Goal: Task Accomplishment & Management: Manage account settings

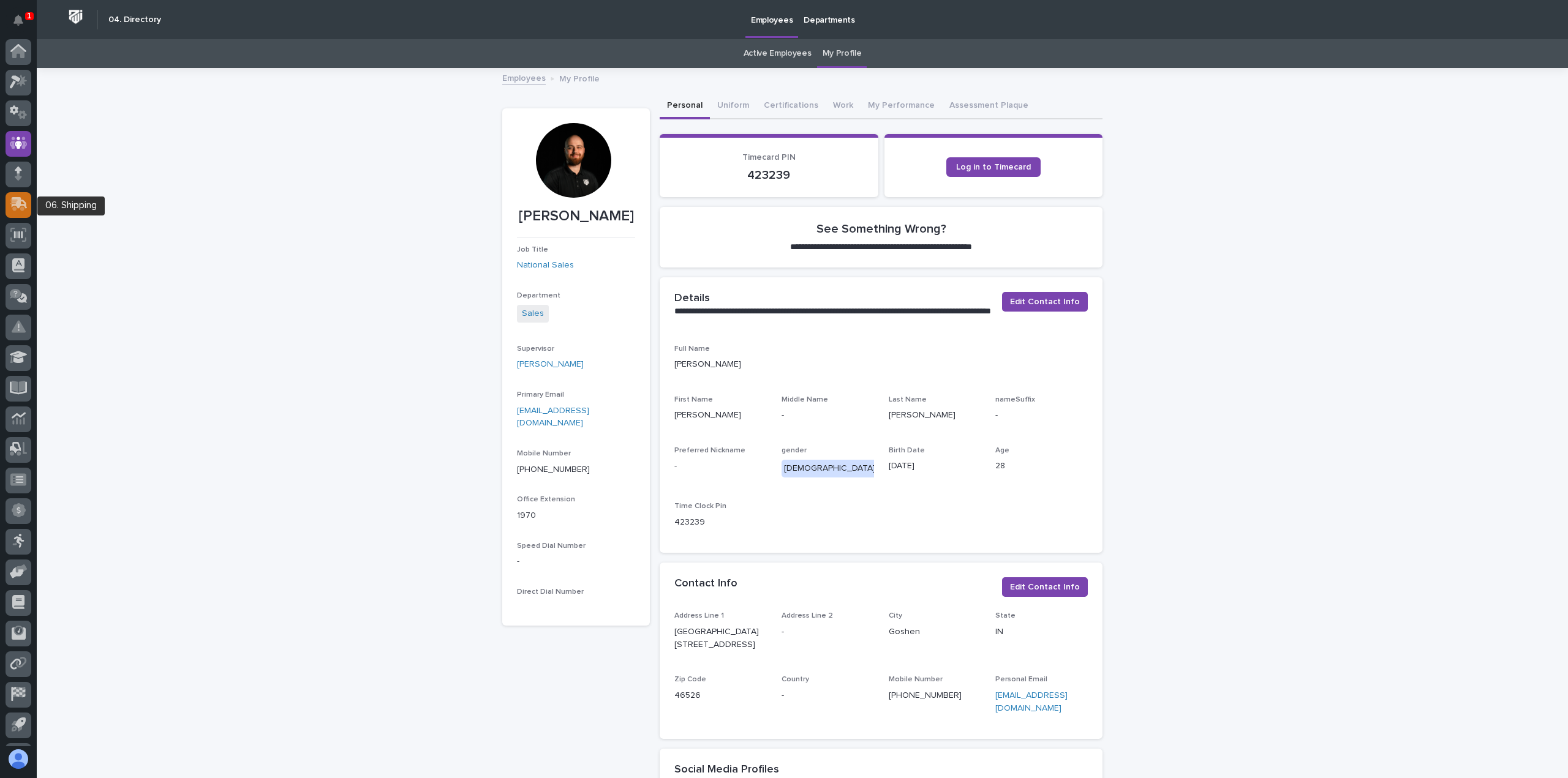
click at [26, 196] on div at bounding box center [18, 205] width 25 height 25
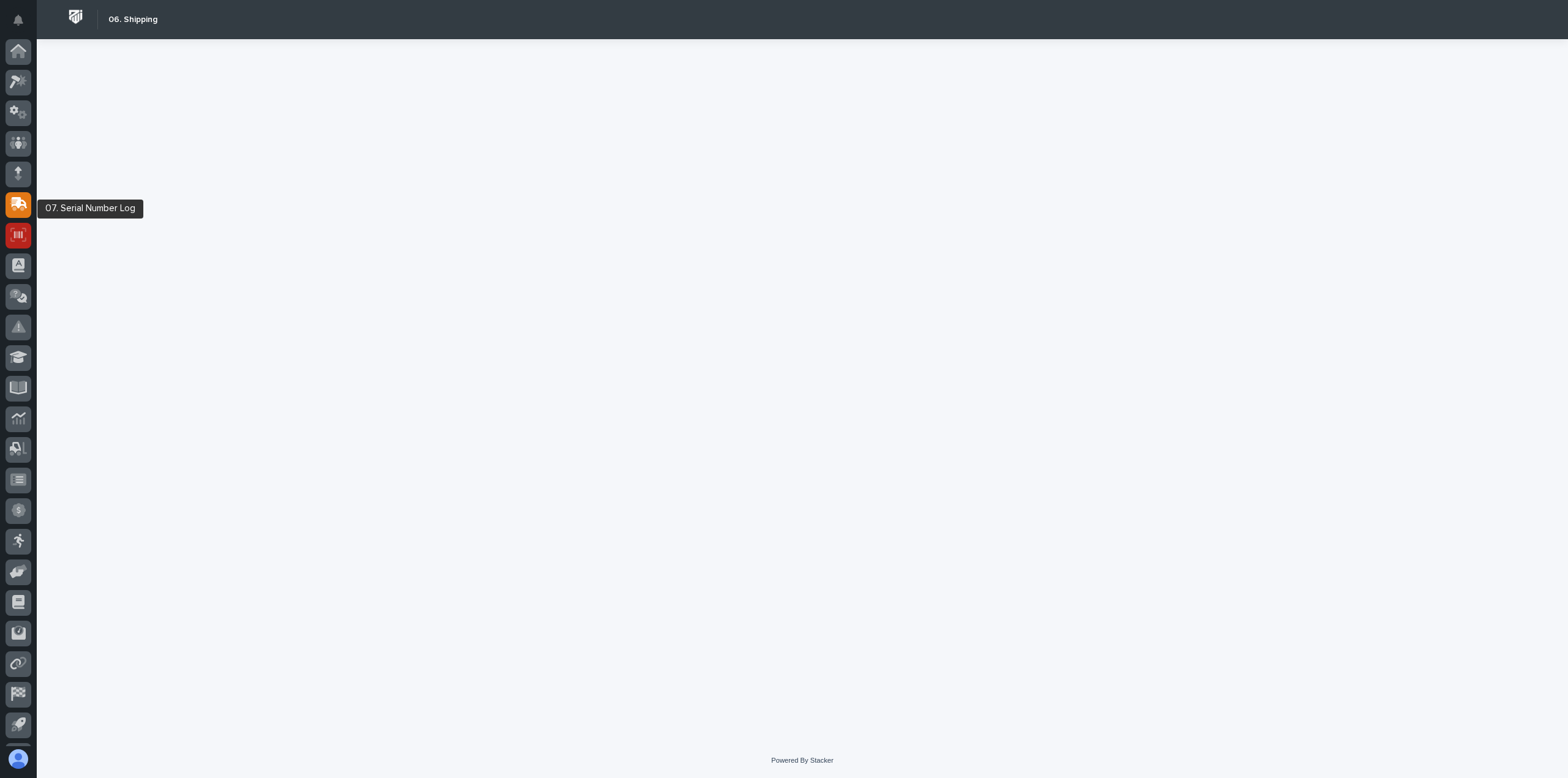
scroll to position [27, 0]
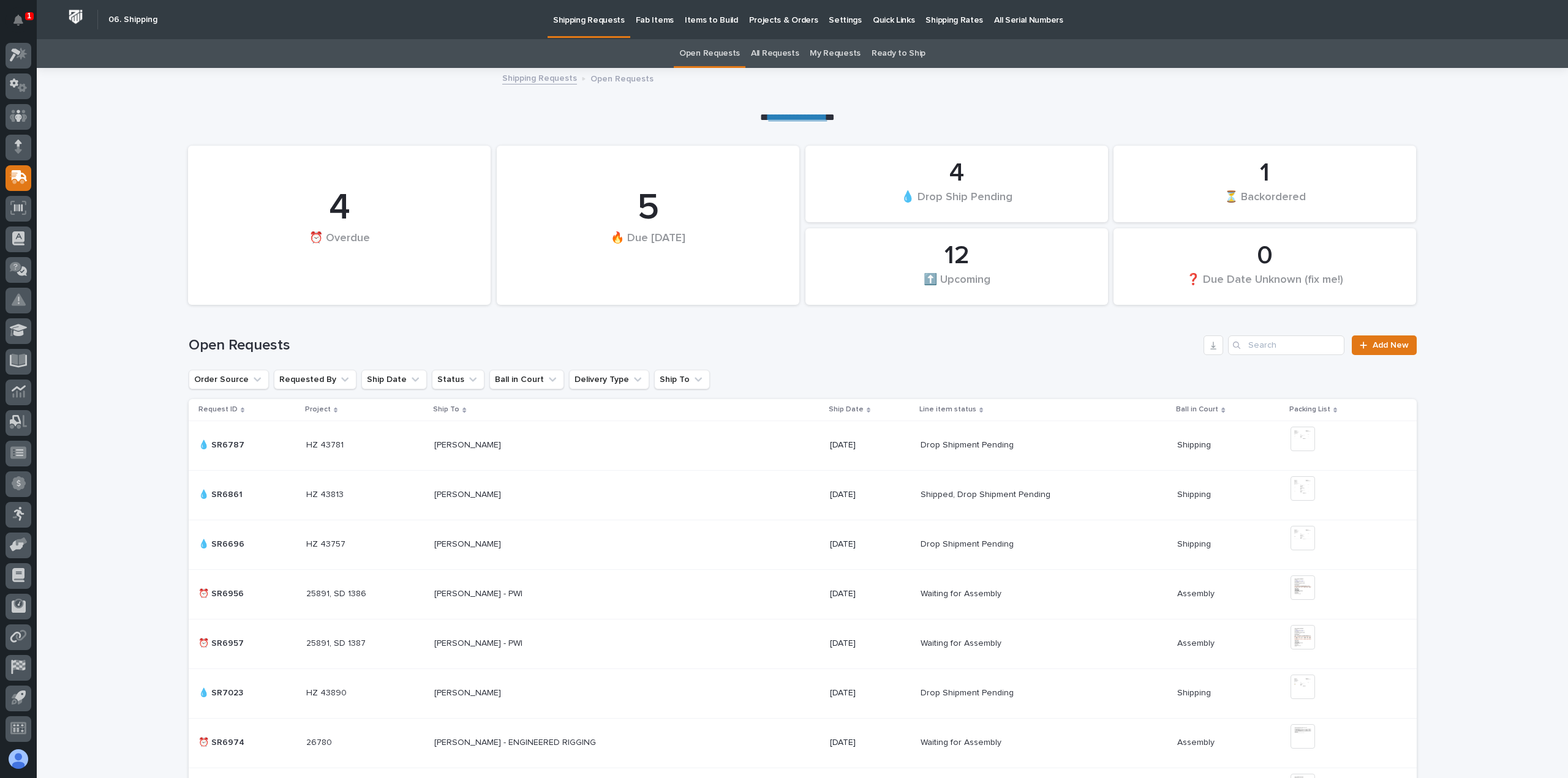
click at [786, 20] on p "Projects & Orders" at bounding box center [783, 13] width 69 height 25
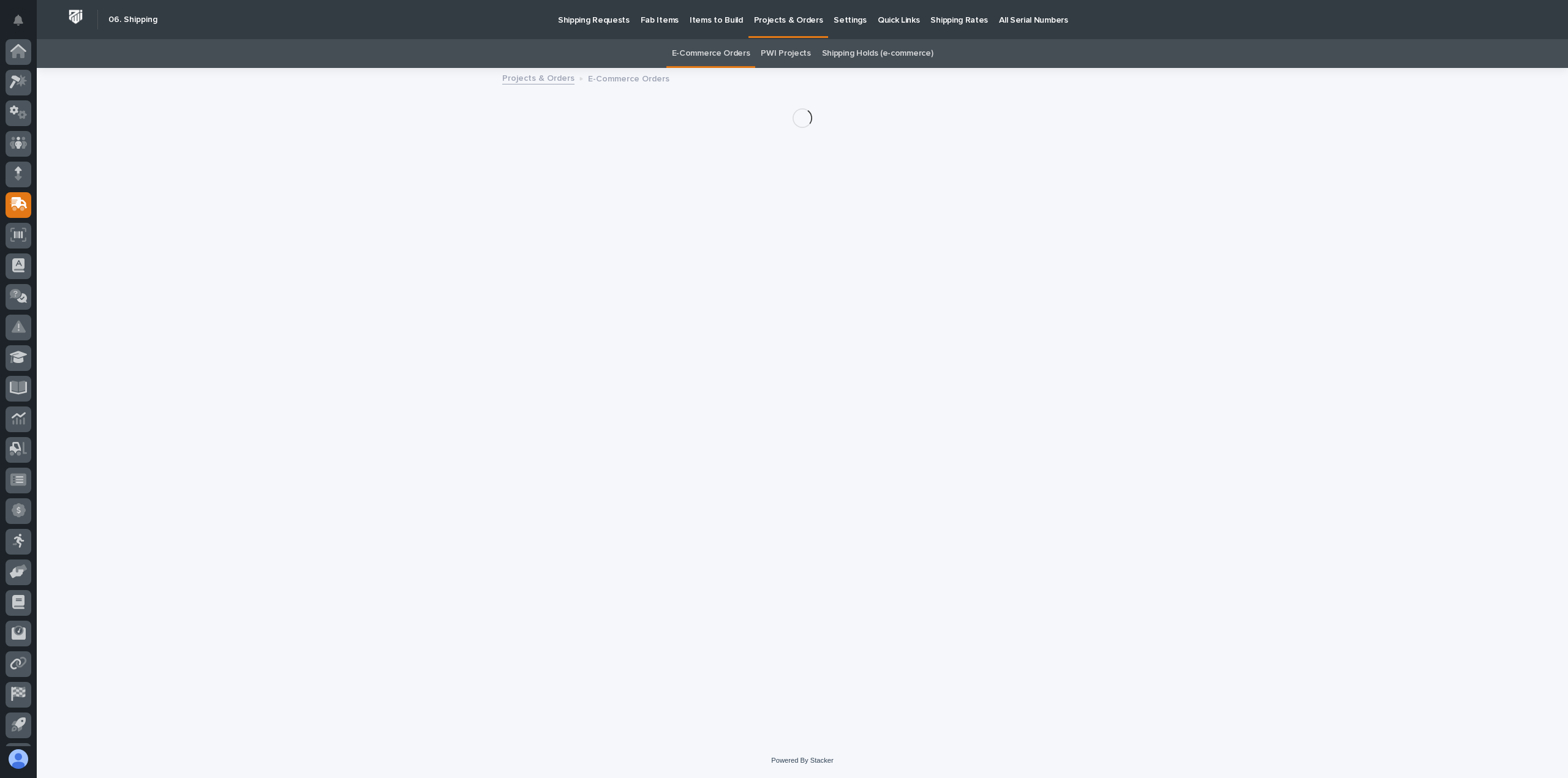
scroll to position [27, 0]
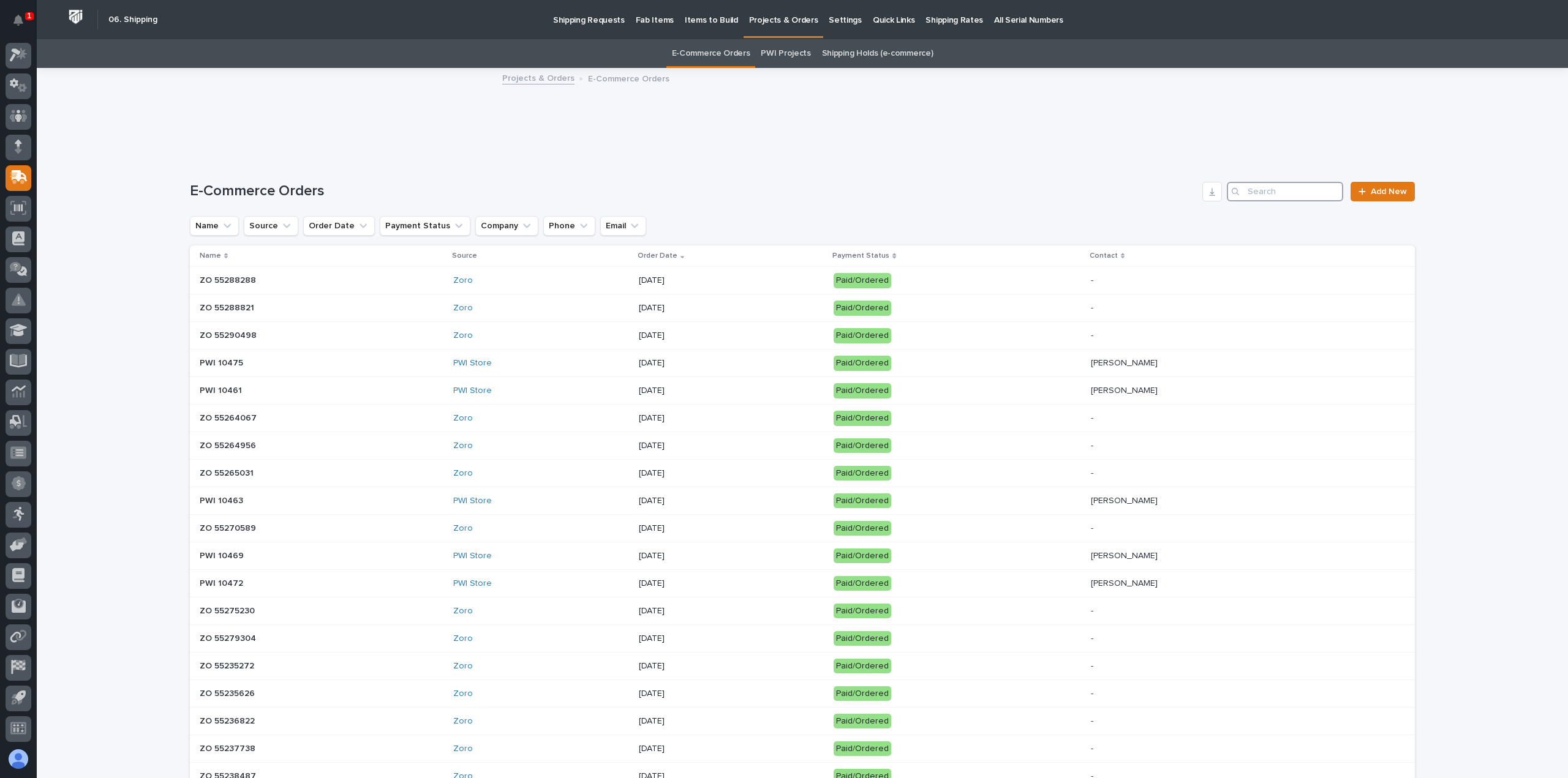
click at [1268, 192] on input "Search" at bounding box center [1285, 191] width 117 height 20
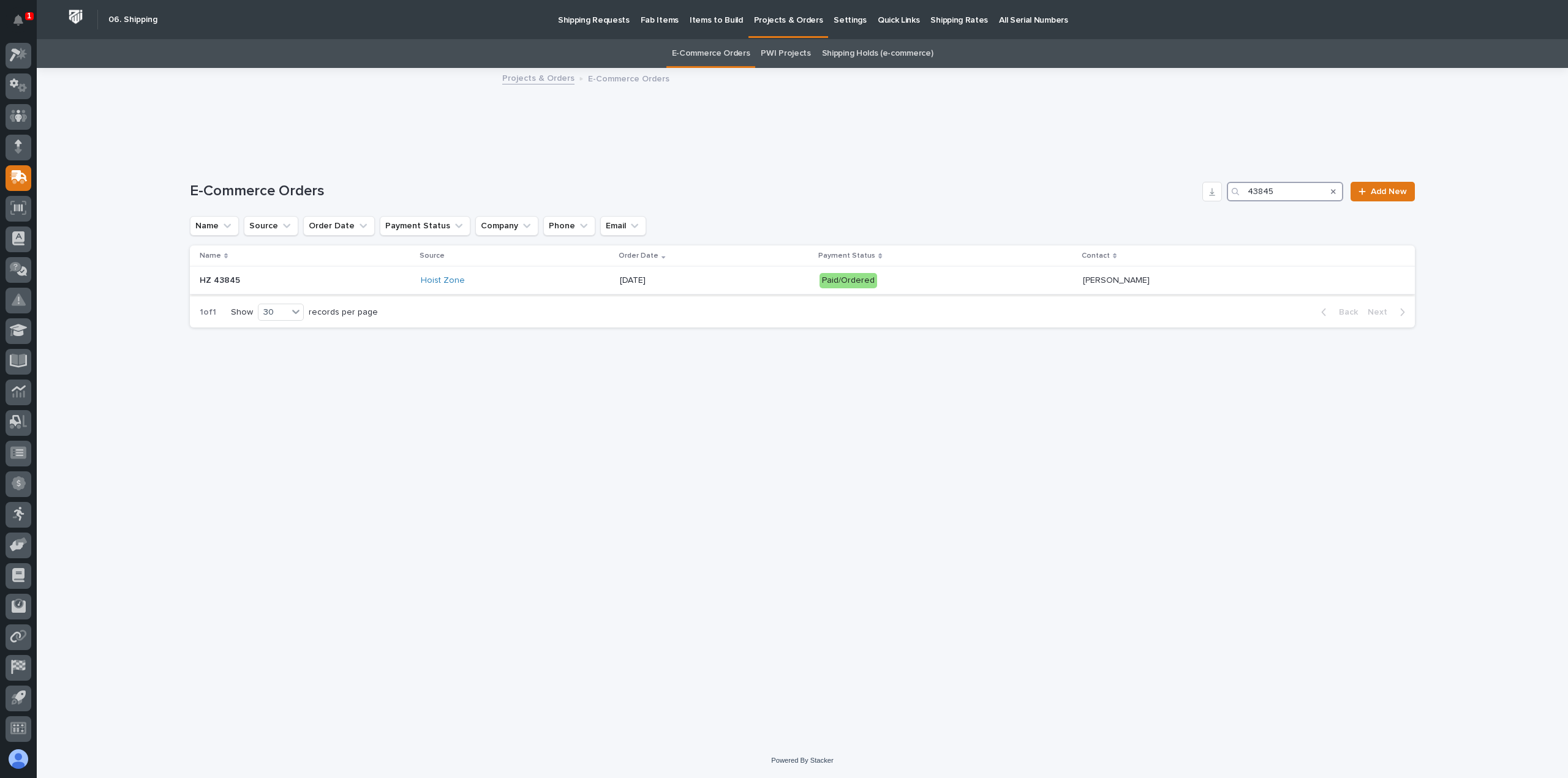
type input "43845"
click at [689, 277] on p "[DATE]" at bounding box center [715, 280] width 190 height 10
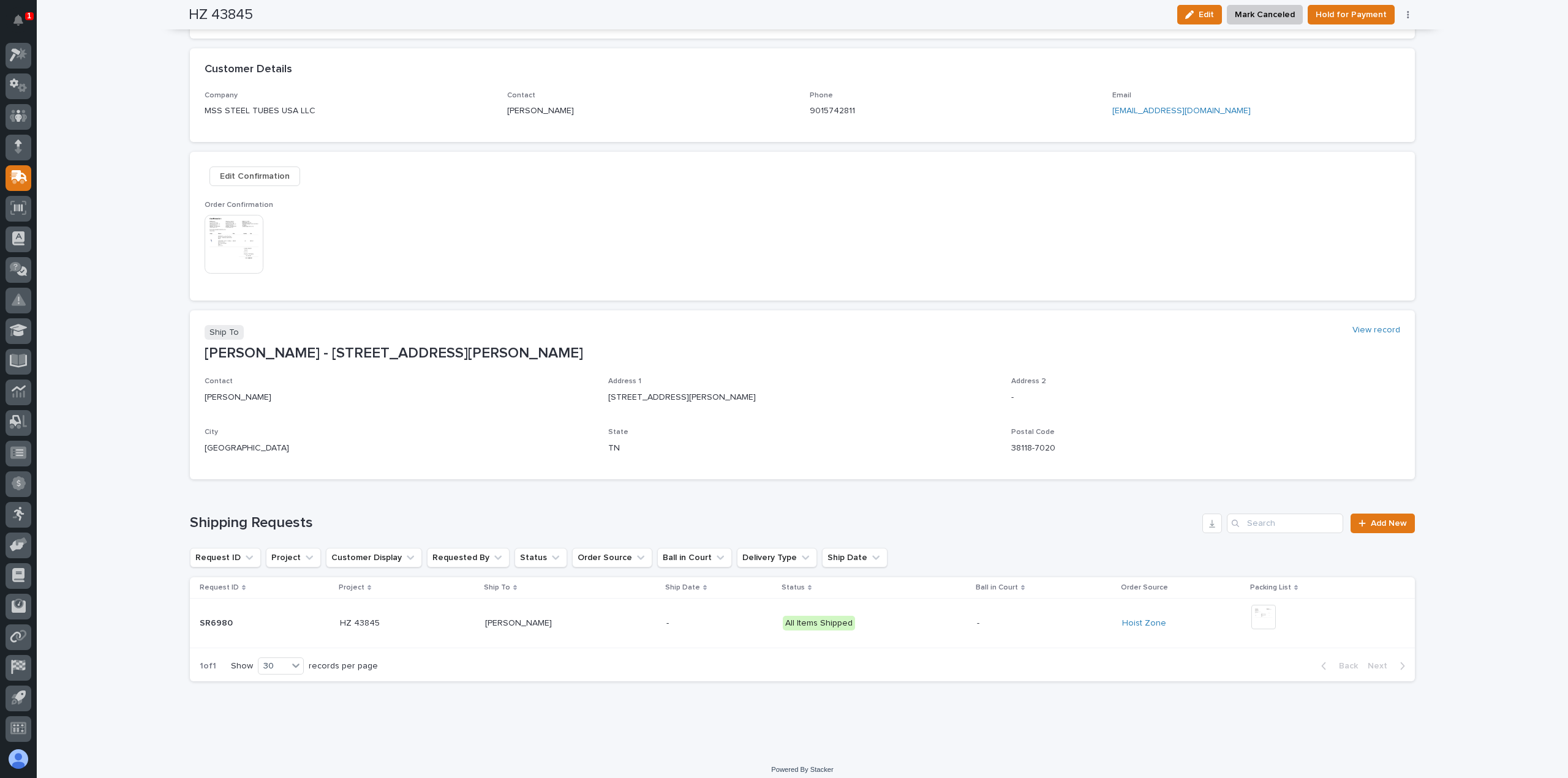
scroll to position [269, 0]
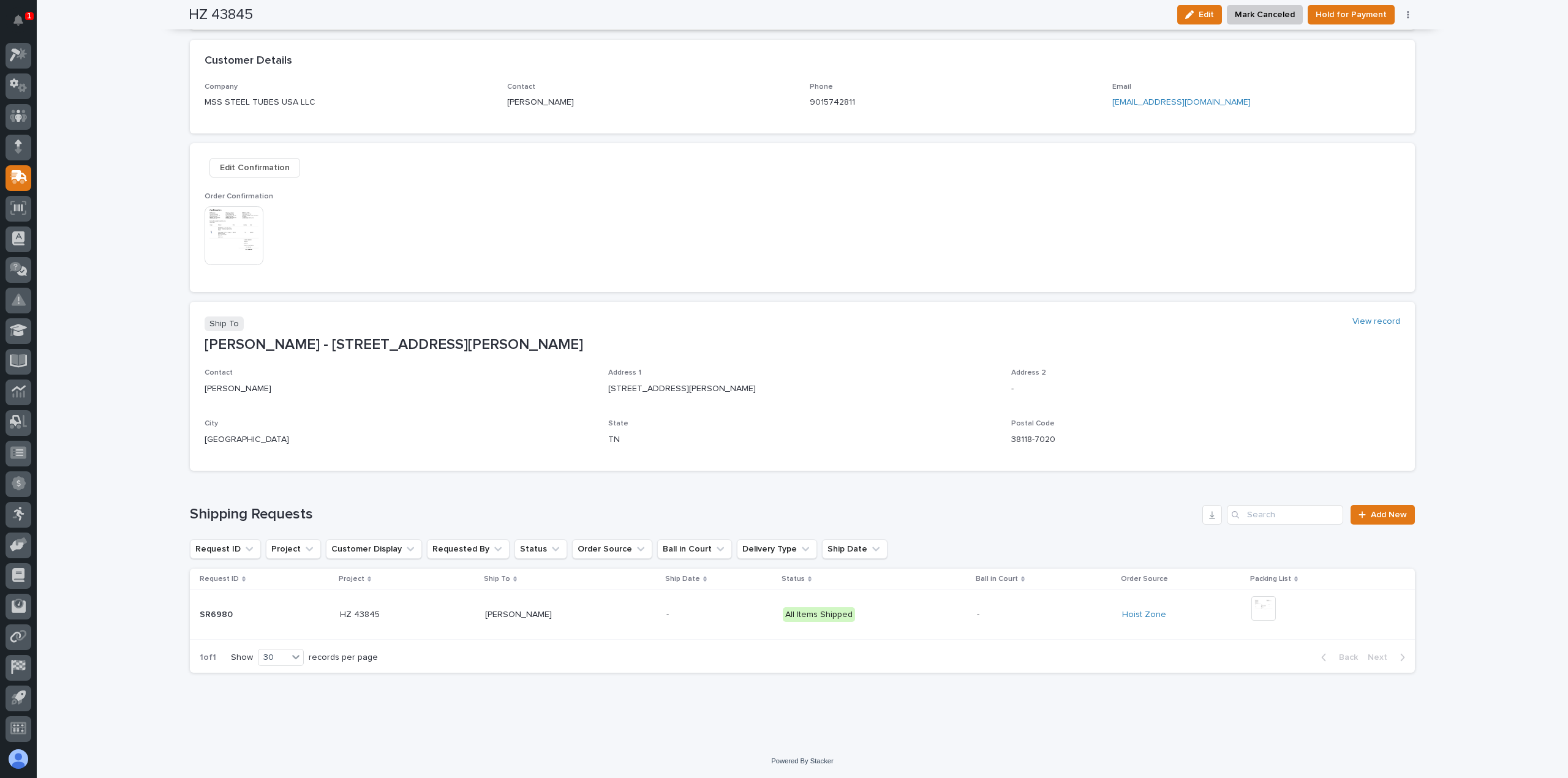
click at [232, 222] on img at bounding box center [234, 235] width 59 height 59
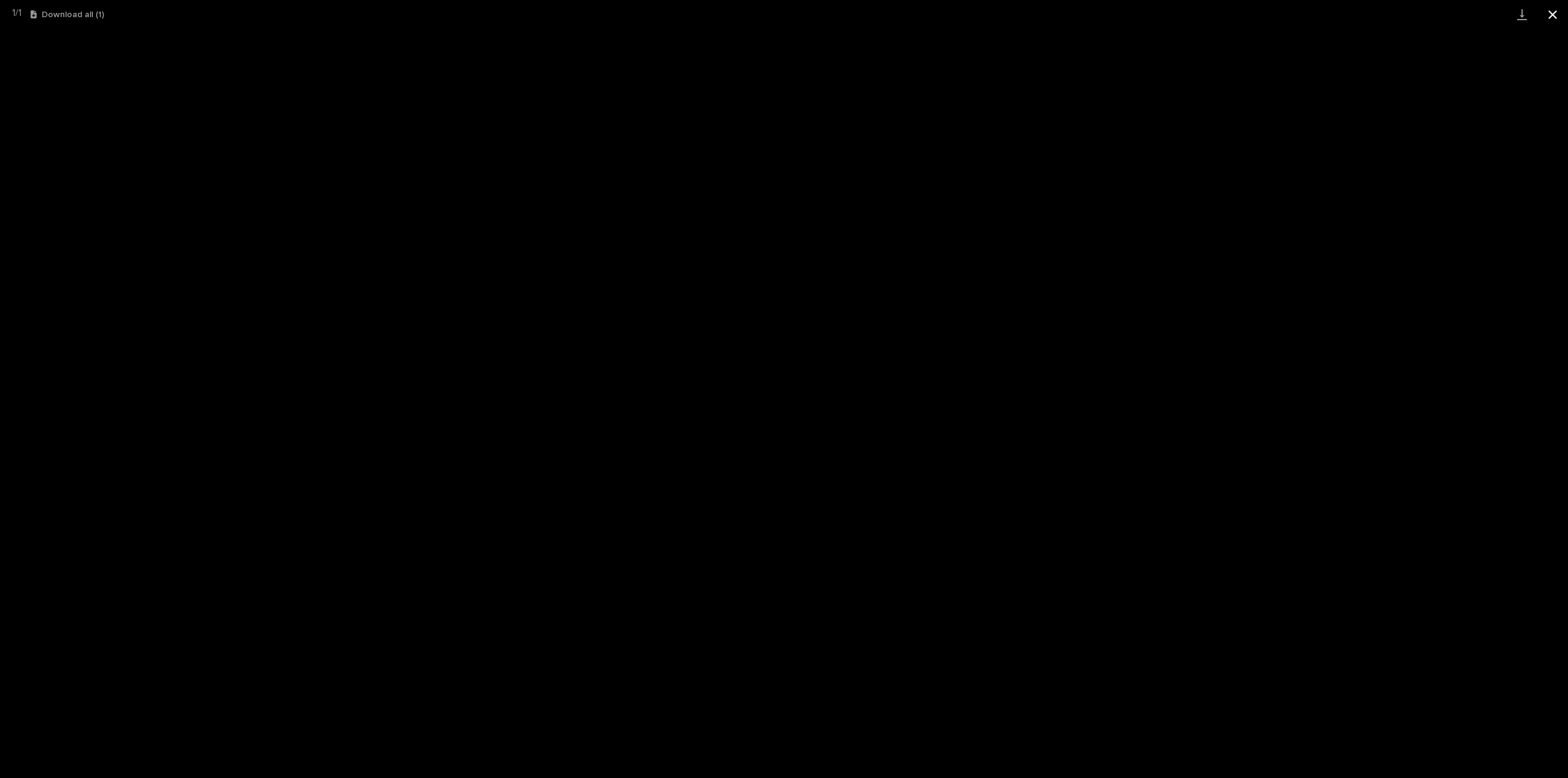
click at [1546, 20] on button "Close gallery" at bounding box center [1552, 14] width 31 height 29
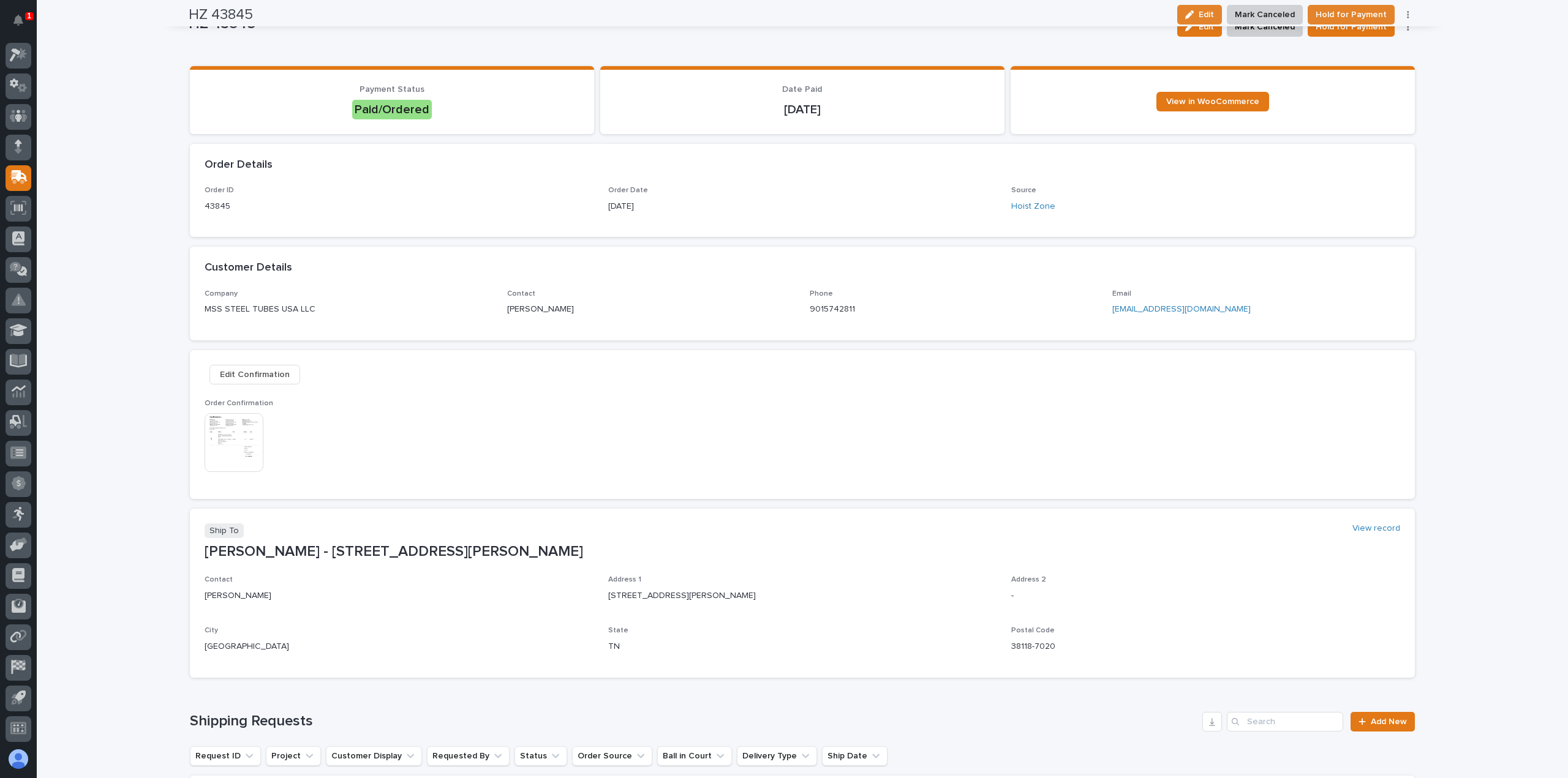
scroll to position [25, 0]
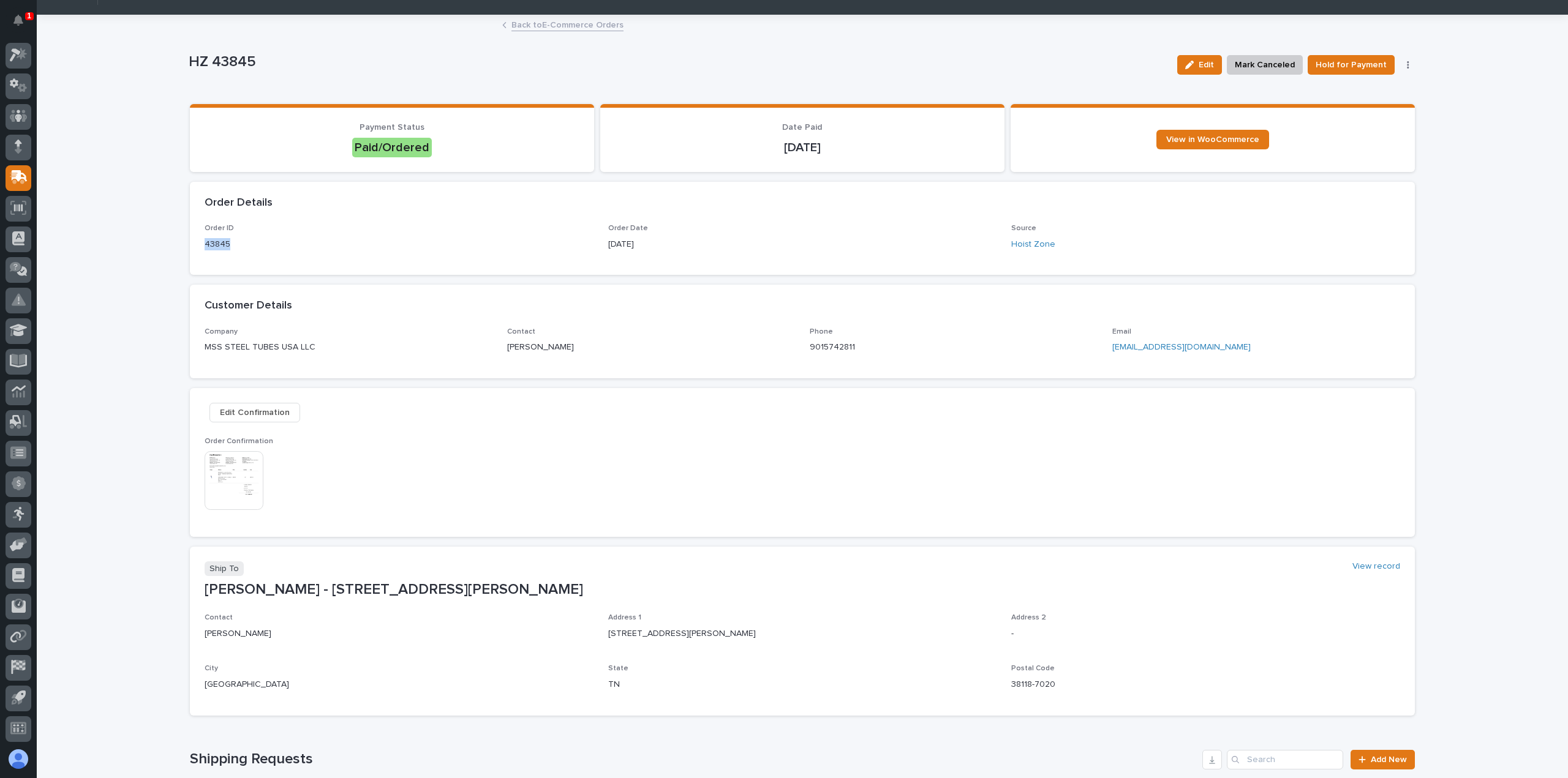
drag, startPoint x: 240, startPoint y: 246, endPoint x: 198, endPoint y: 248, distance: 42.0
click at [198, 248] on div "Order ID 43845 Order Date [DATE] Source Hoist Zone" at bounding box center [802, 250] width 1225 height 51
copy p "43845"
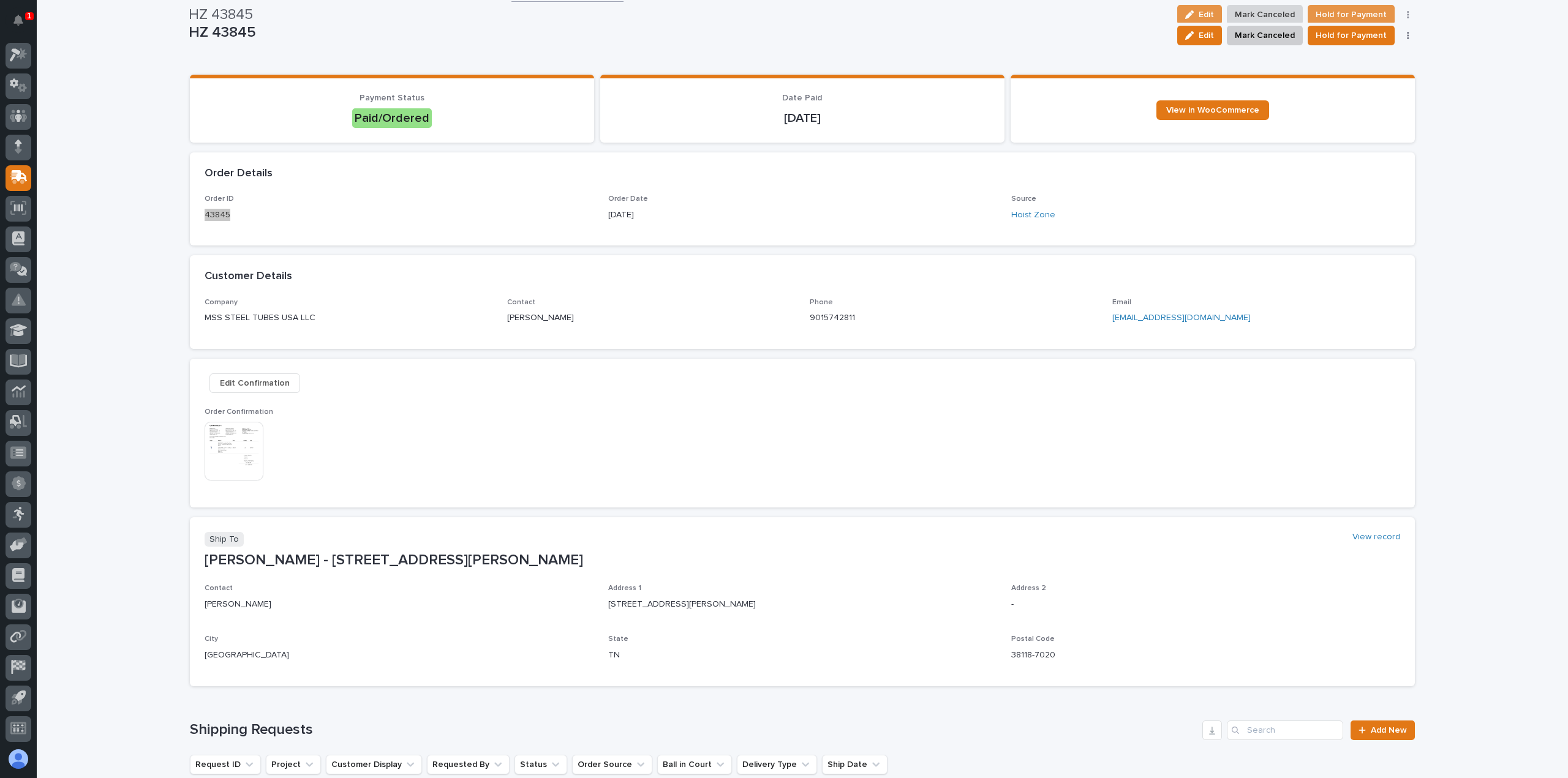
scroll to position [0, 0]
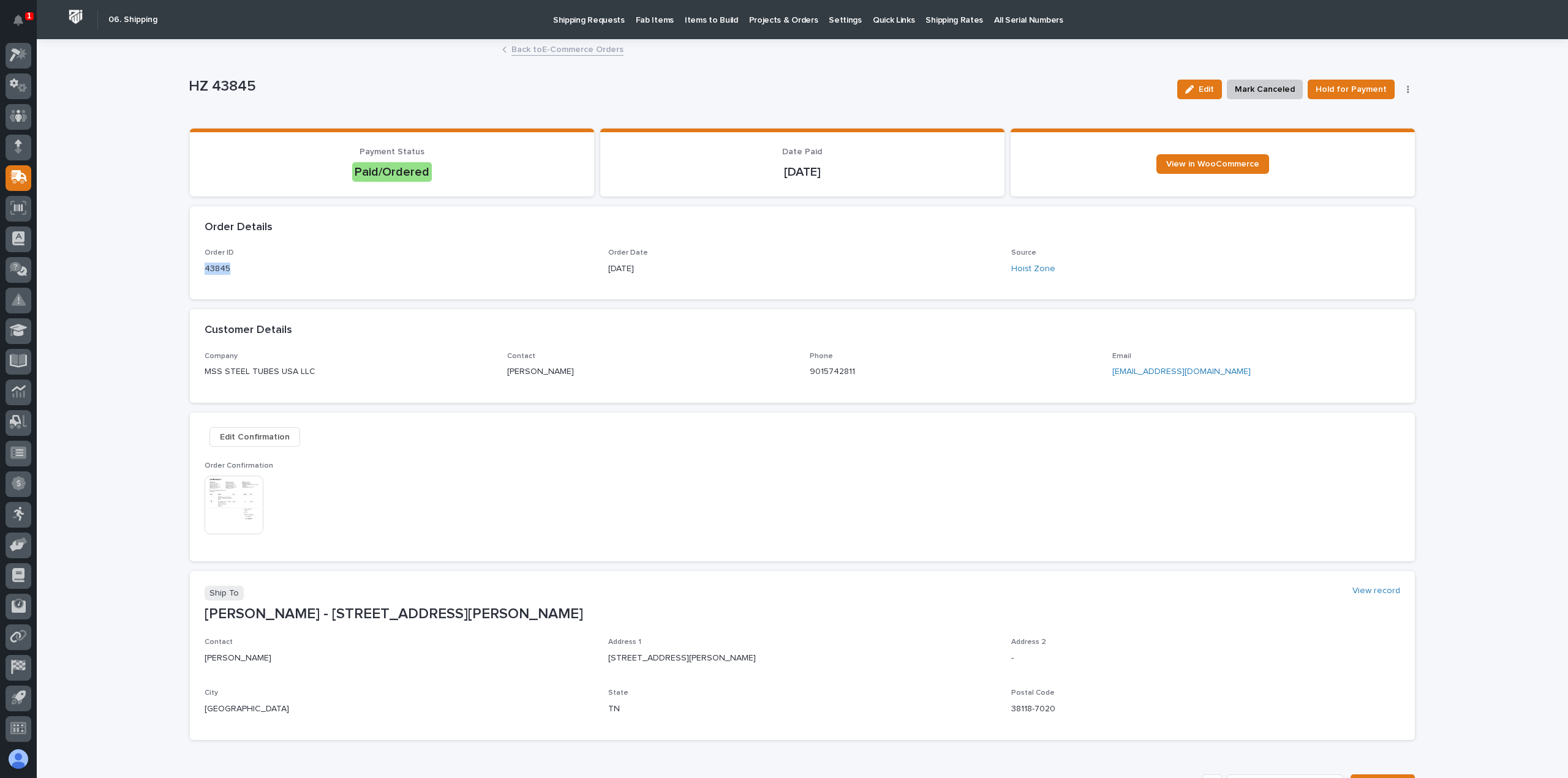
click at [250, 486] on img at bounding box center [234, 505] width 59 height 59
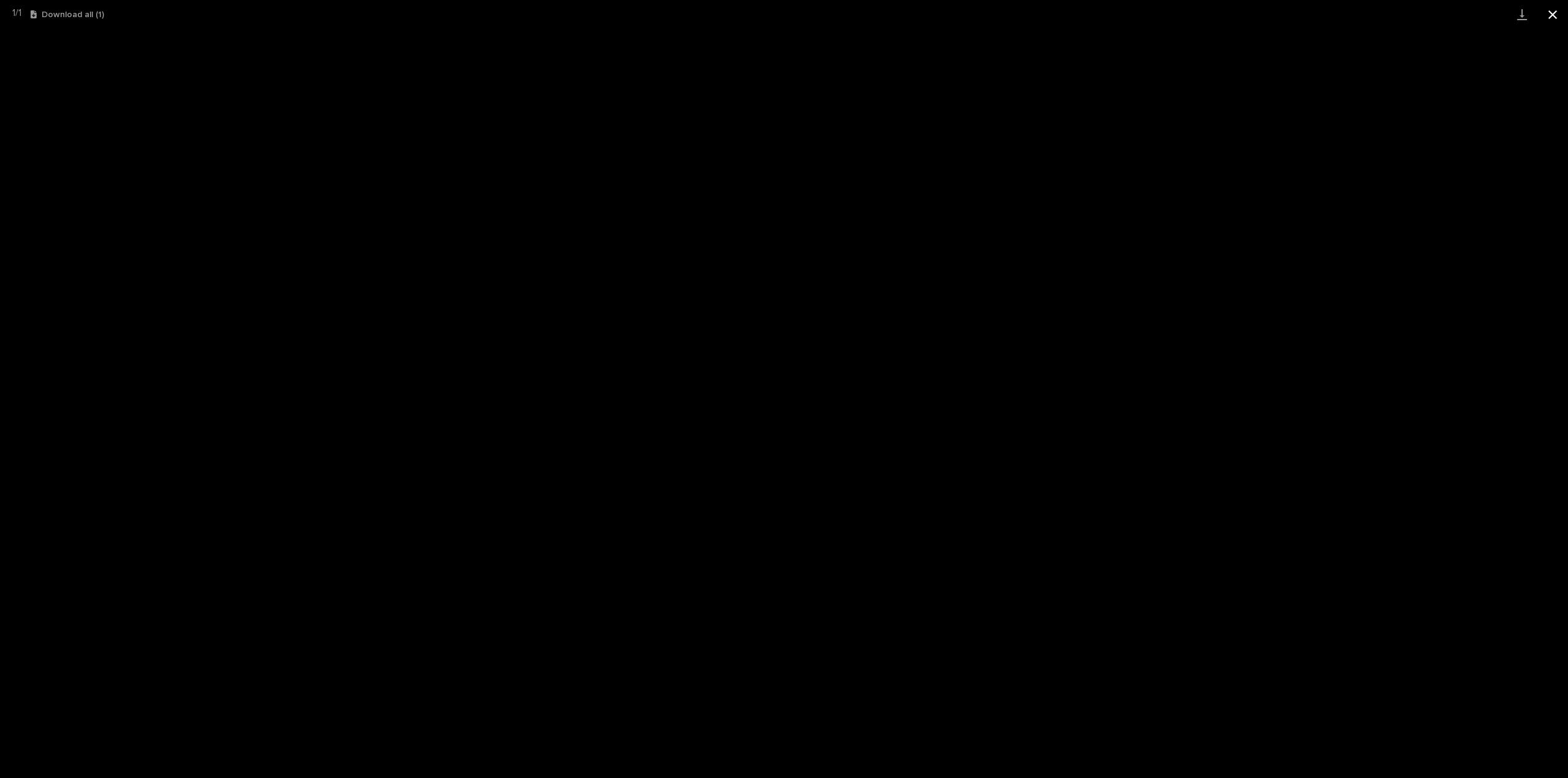
click at [1553, 15] on button "Close gallery" at bounding box center [1552, 14] width 31 height 29
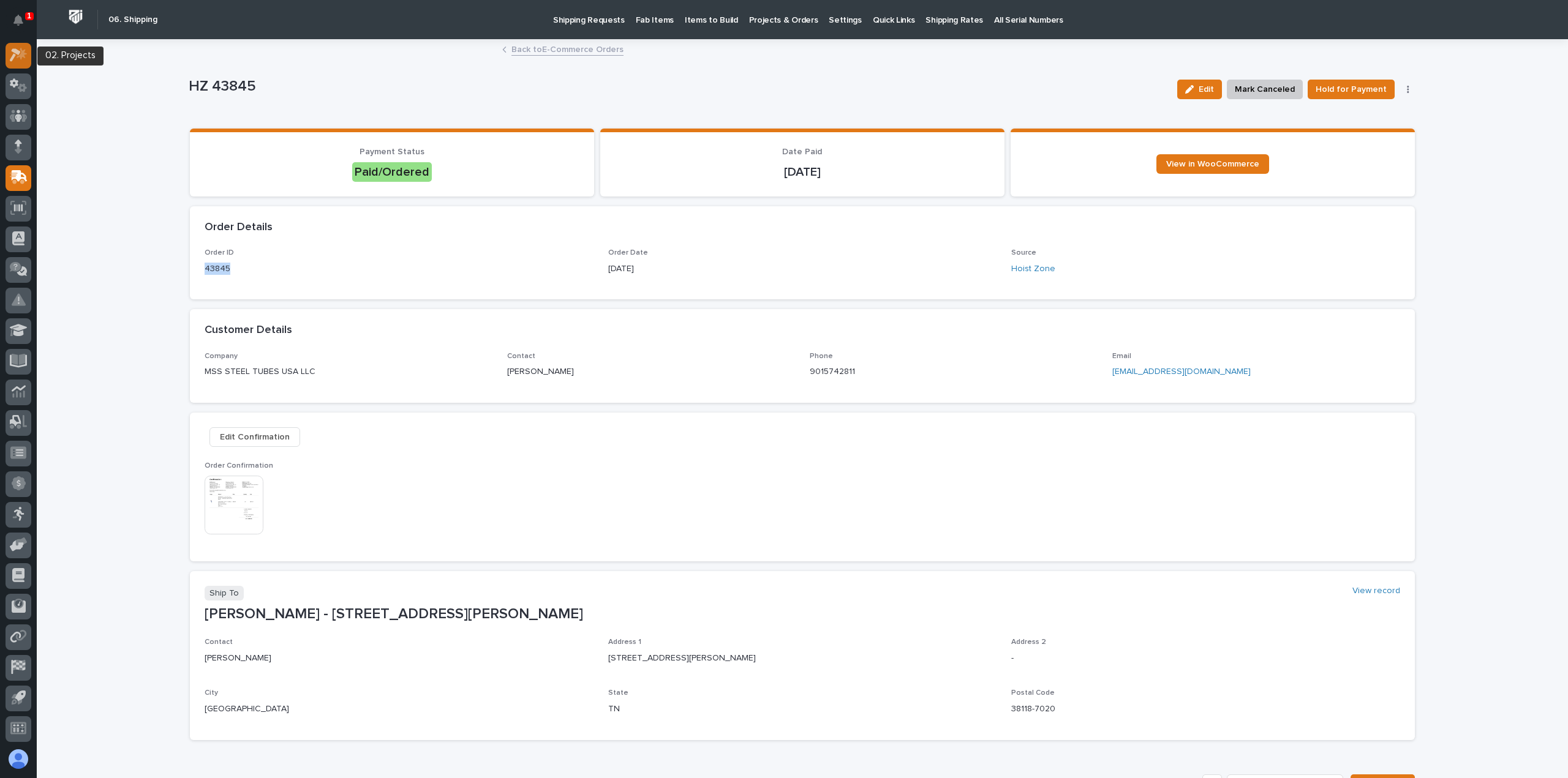
click at [24, 60] on icon at bounding box center [18, 55] width 17 height 14
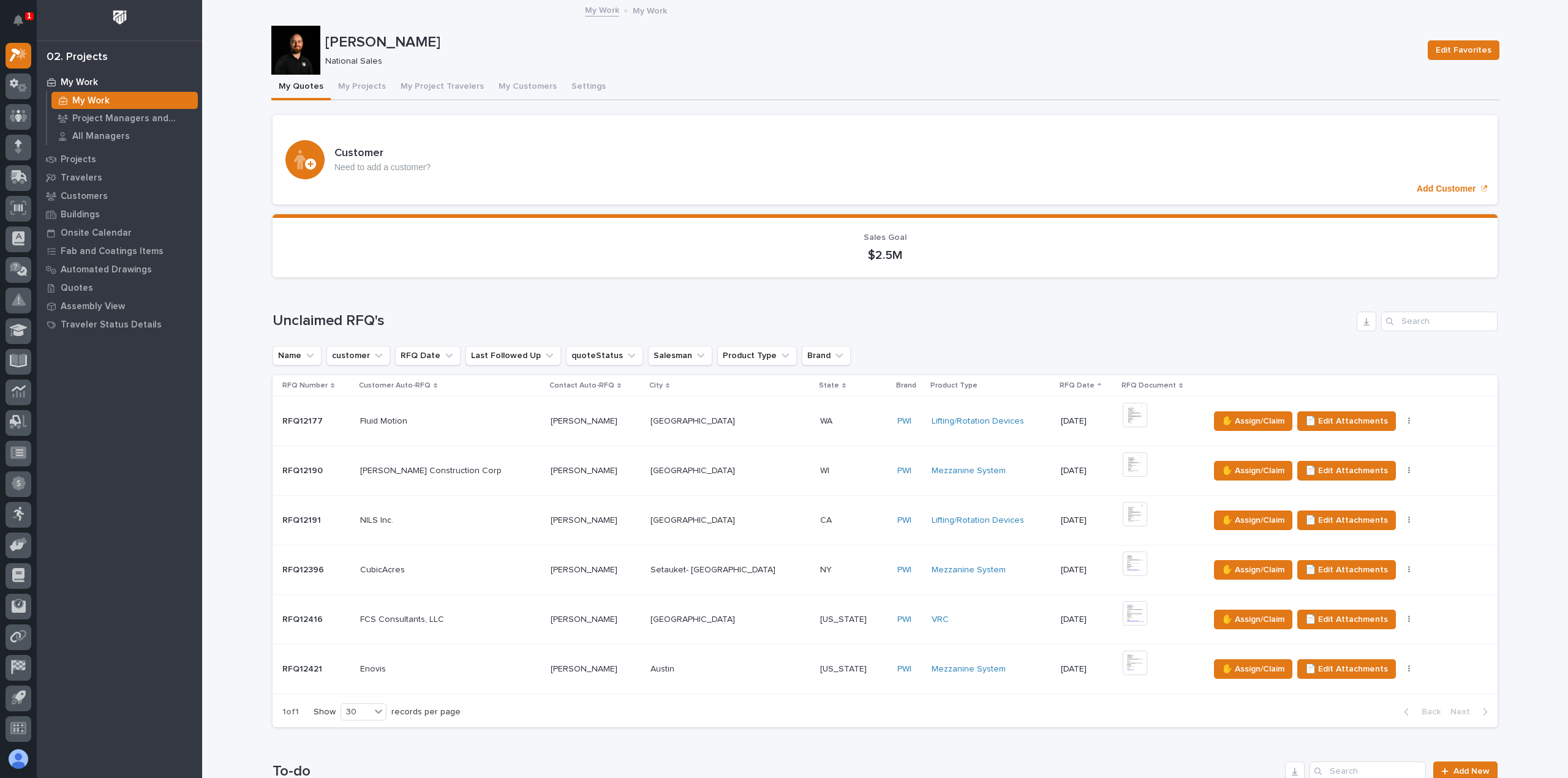
scroll to position [490, 0]
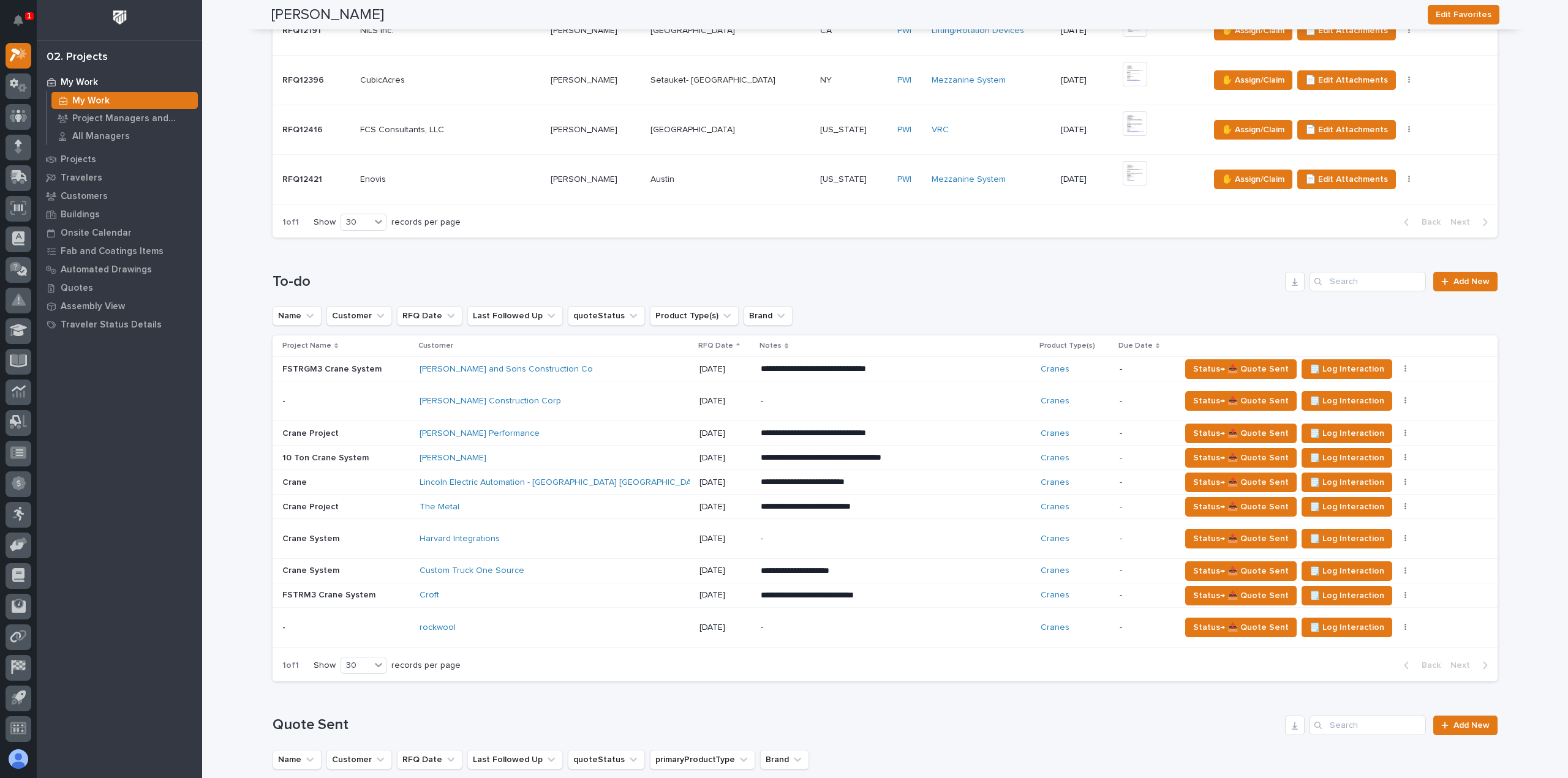
click at [554, 502] on div "The Metal" at bounding box center [526, 507] width 214 height 10
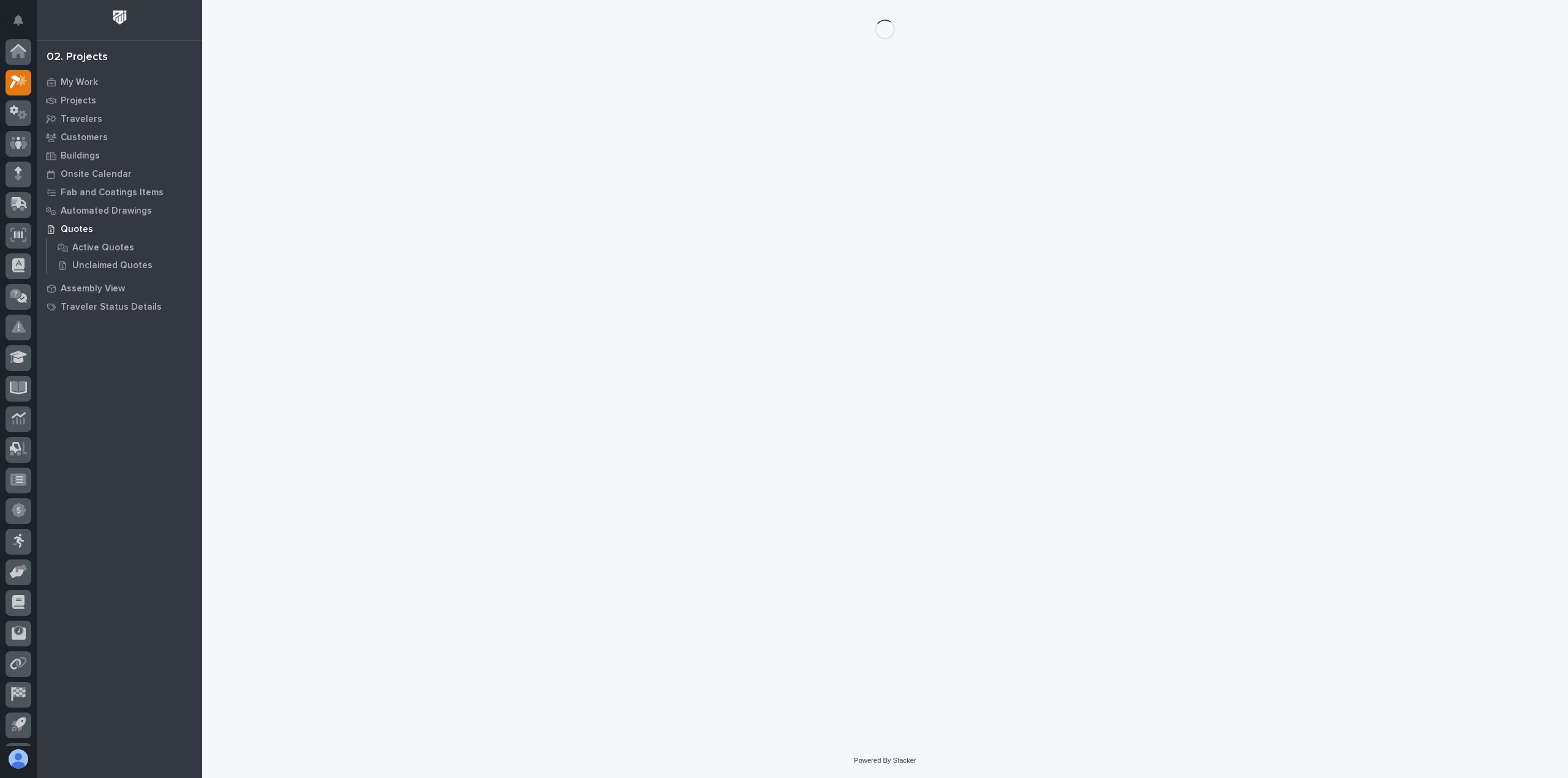
scroll to position [27, 0]
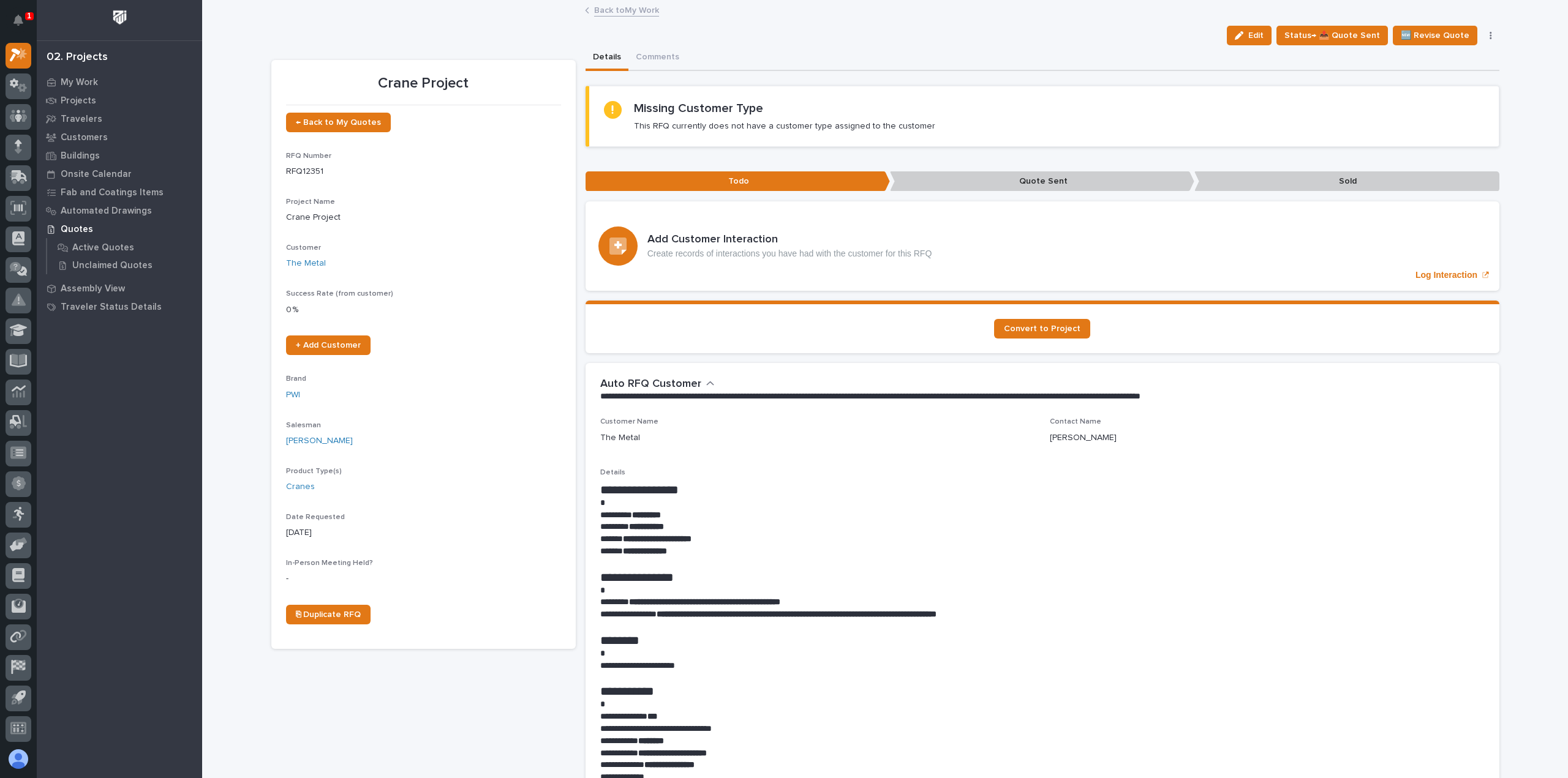
click at [622, 14] on link "Back to My Work" at bounding box center [626, 10] width 65 height 14
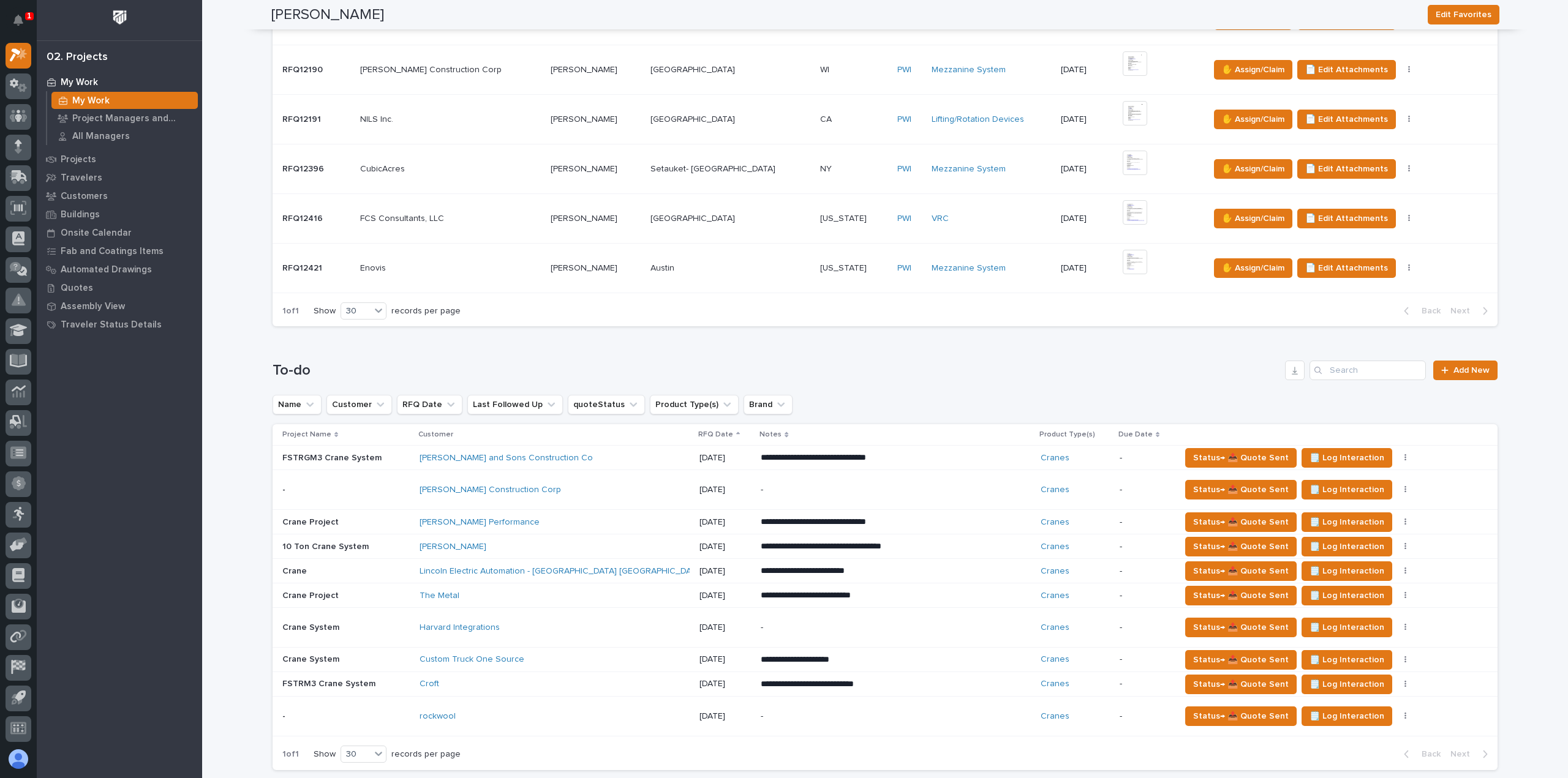
scroll to position [429, 0]
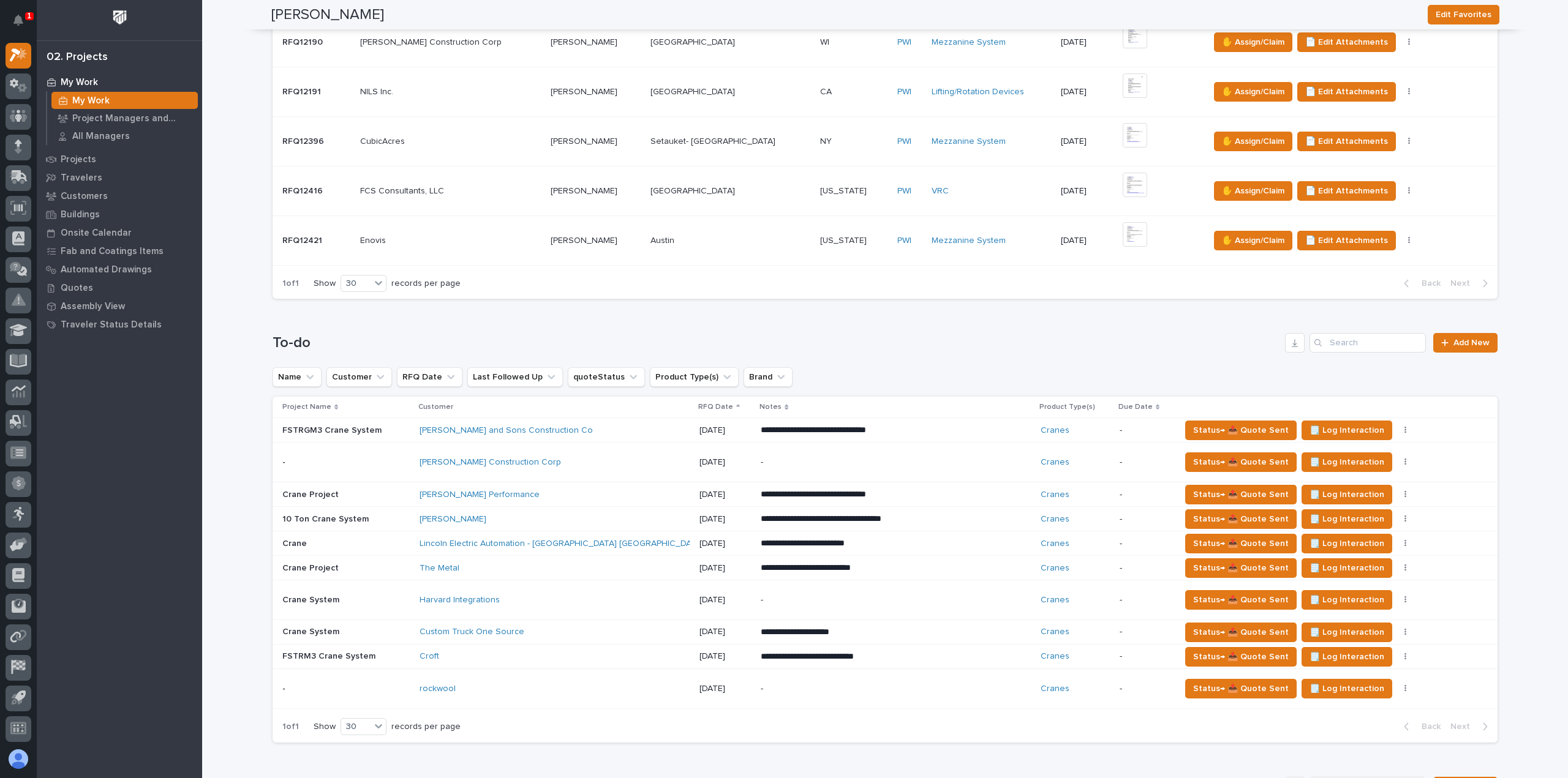
click at [507, 652] on div "Croft" at bounding box center [526, 656] width 214 height 10
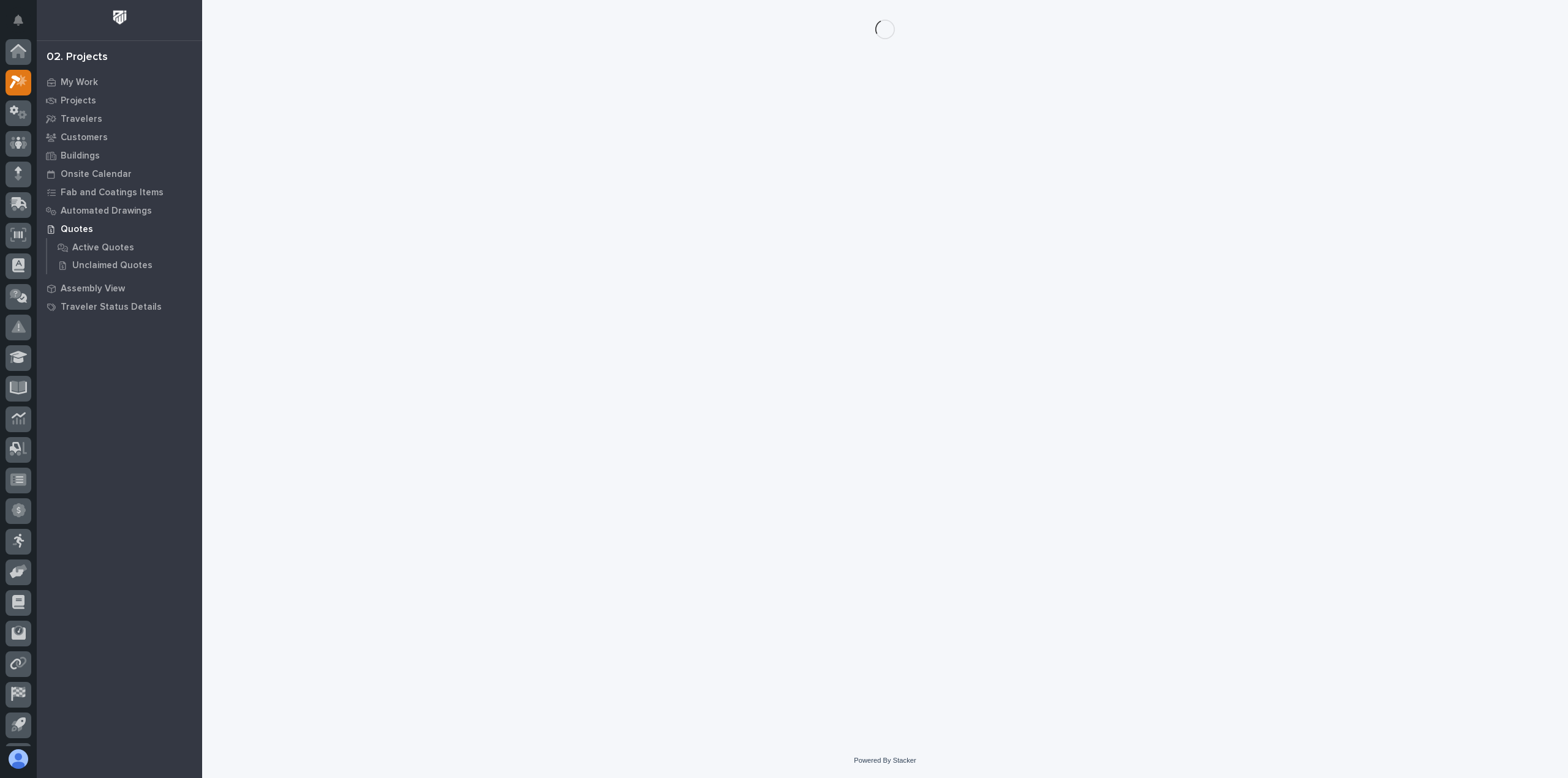
scroll to position [27, 0]
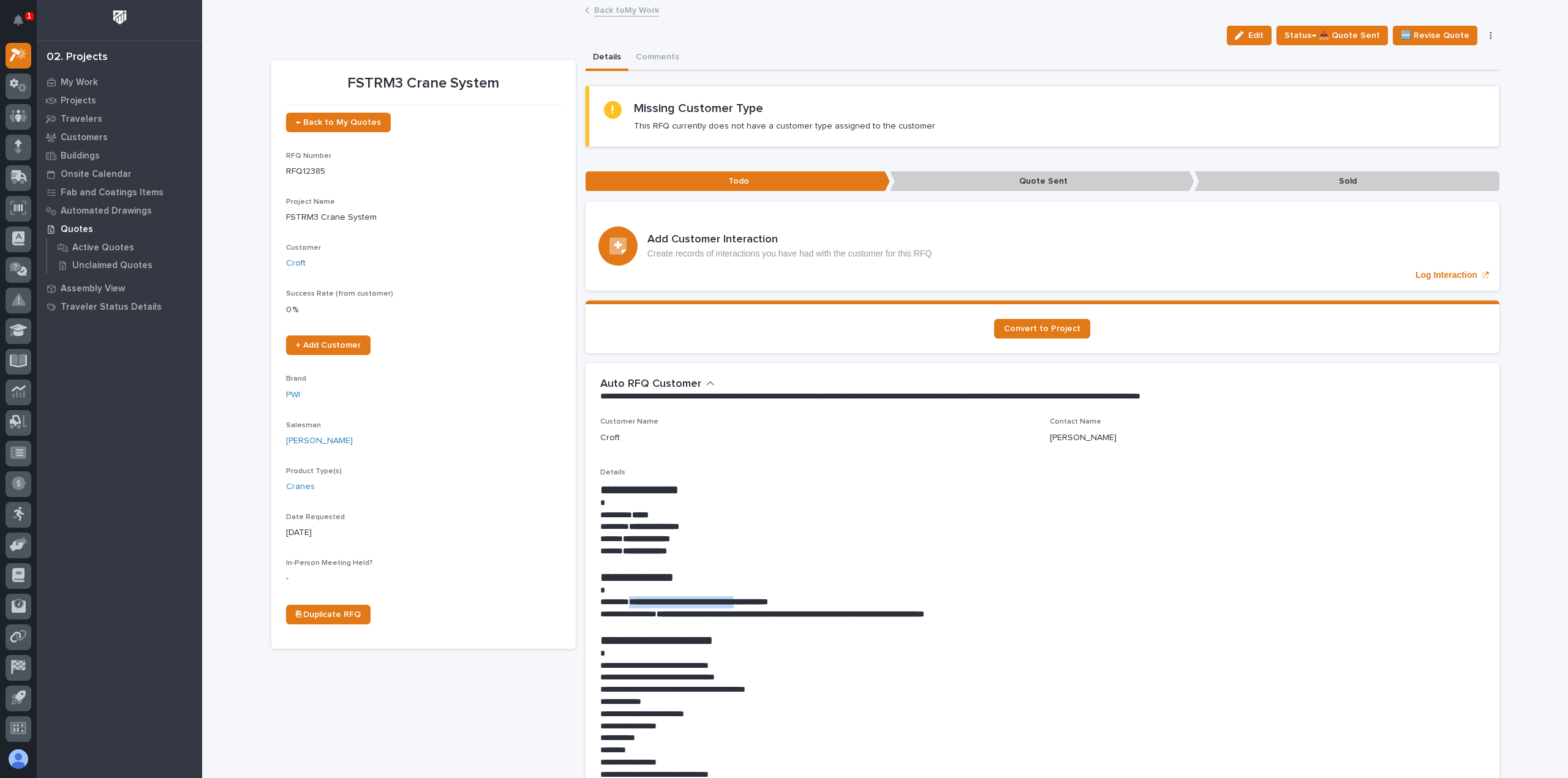
drag, startPoint x: 774, startPoint y: 602, endPoint x: 629, endPoint y: 604, distance: 145.0
click at [629, 604] on p "**********" at bounding box center [1042, 602] width 885 height 12
copy strong "**********"
click at [1356, 33] on span "Status→ 📤 Quote Sent" at bounding box center [1332, 36] width 96 height 15
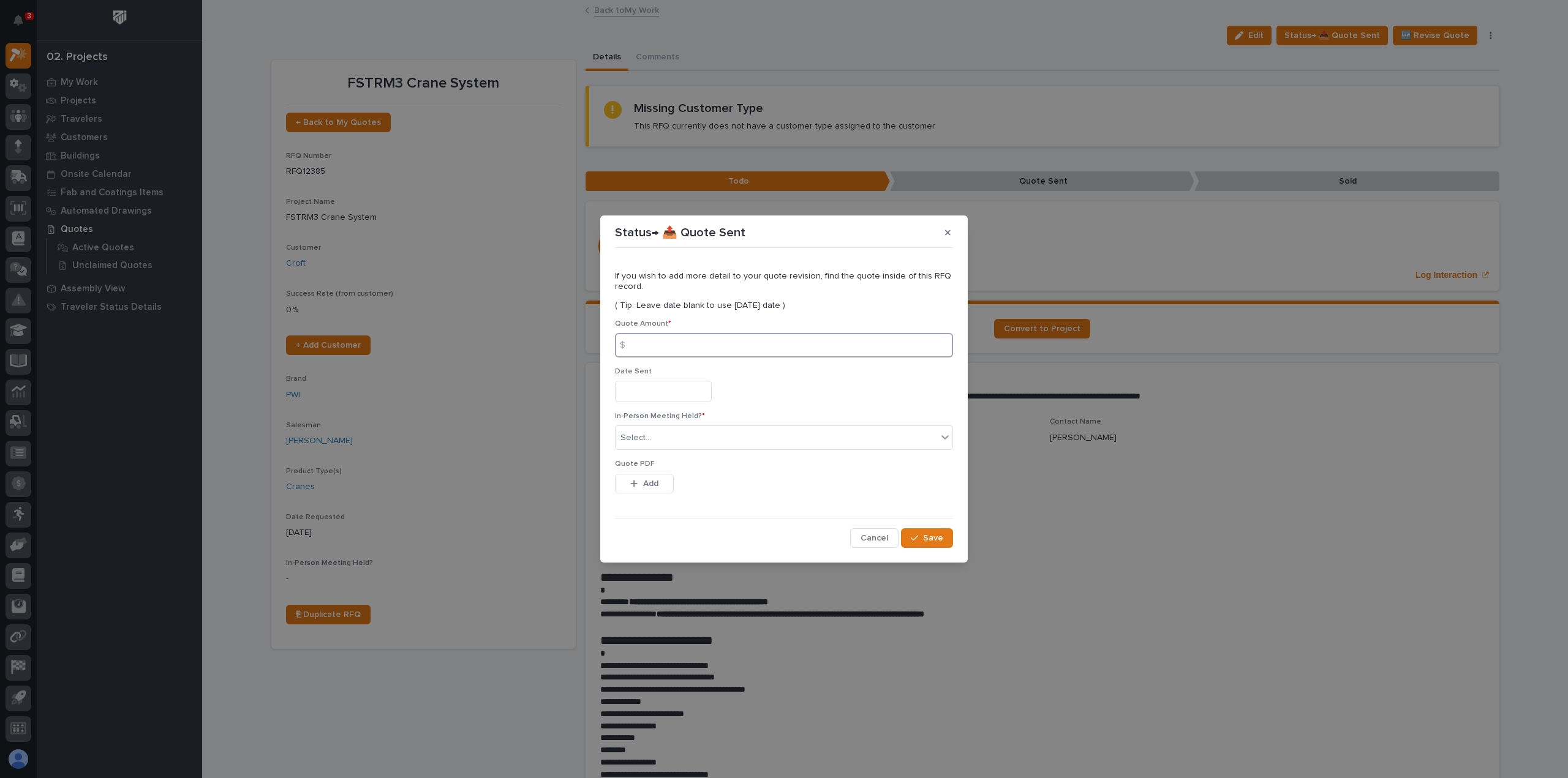
click at [656, 354] on input at bounding box center [784, 345] width 338 height 25
click at [653, 341] on input at bounding box center [784, 345] width 338 height 25
type input "99792"
click at [676, 423] on div "In-Person Meeting Held? * Select..." at bounding box center [784, 436] width 338 height 48
click at [674, 436] on div "Select..." at bounding box center [776, 437] width 322 height 20
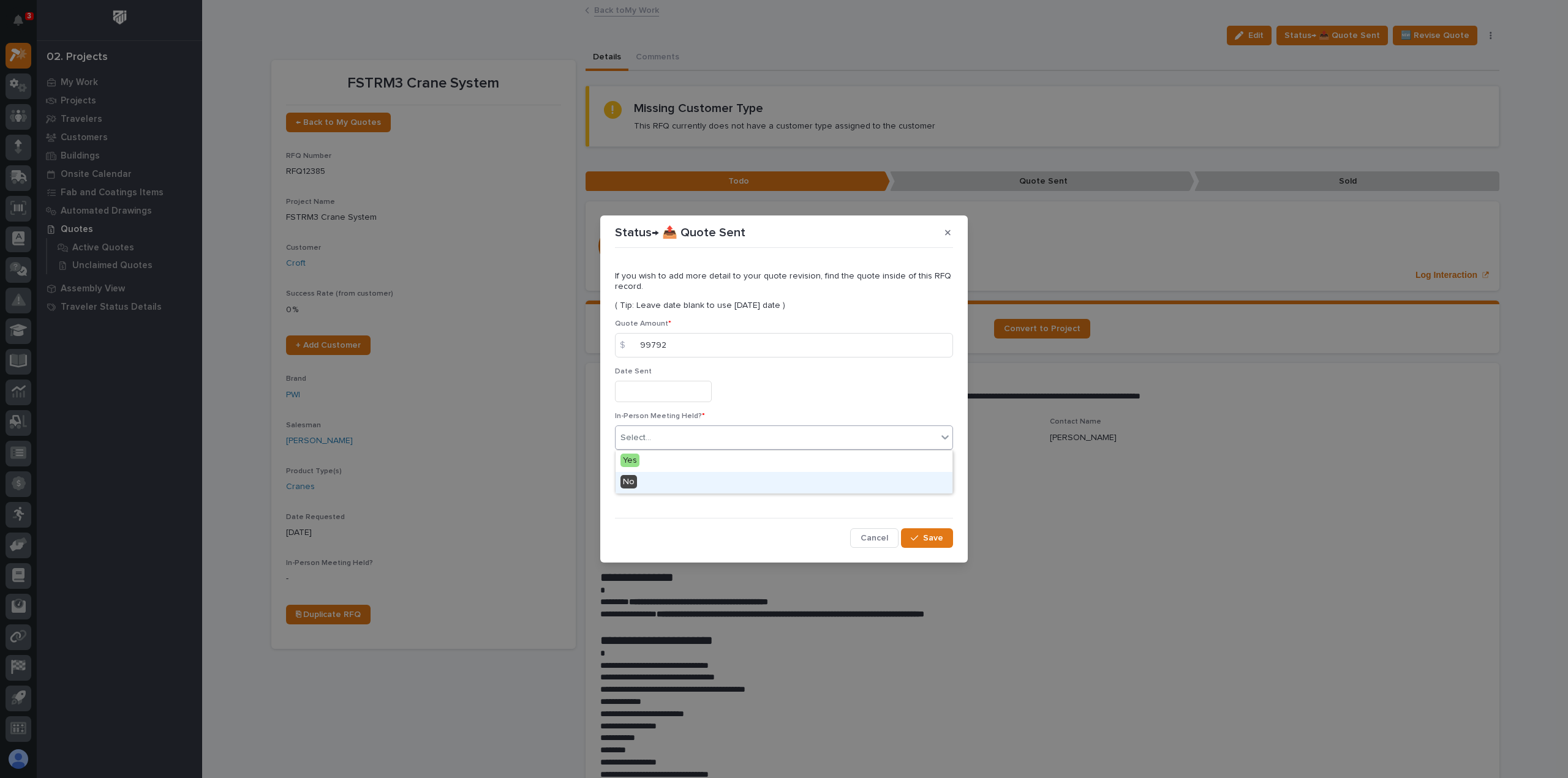
drag, startPoint x: 661, startPoint y: 471, endPoint x: 657, endPoint y: 478, distance: 8.1
click at [658, 478] on div "No" at bounding box center [783, 482] width 337 height 21
click at [649, 482] on span "Add" at bounding box center [650, 483] width 15 height 11
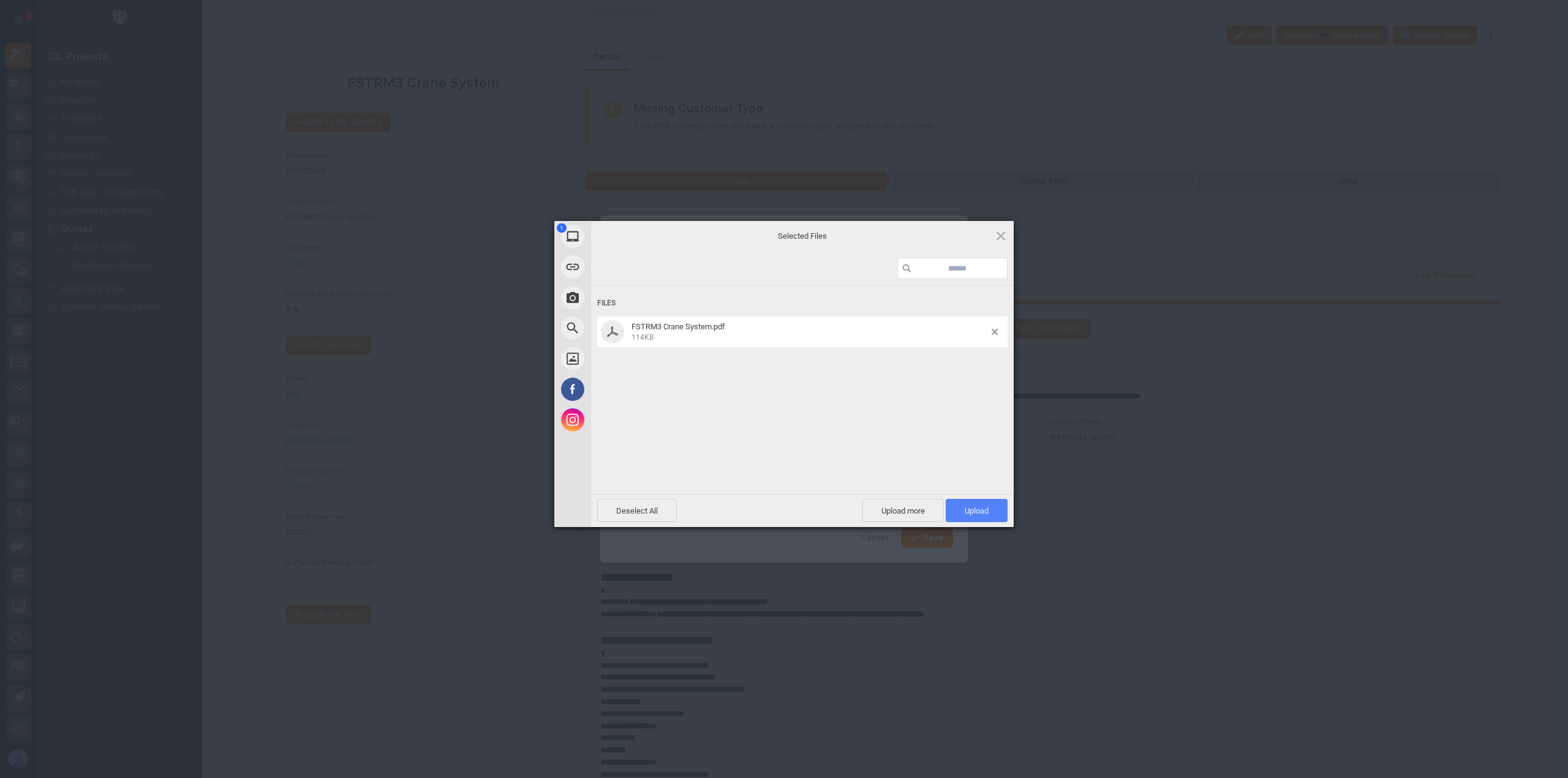
click at [979, 505] on span "Upload 1" at bounding box center [977, 510] width 62 height 23
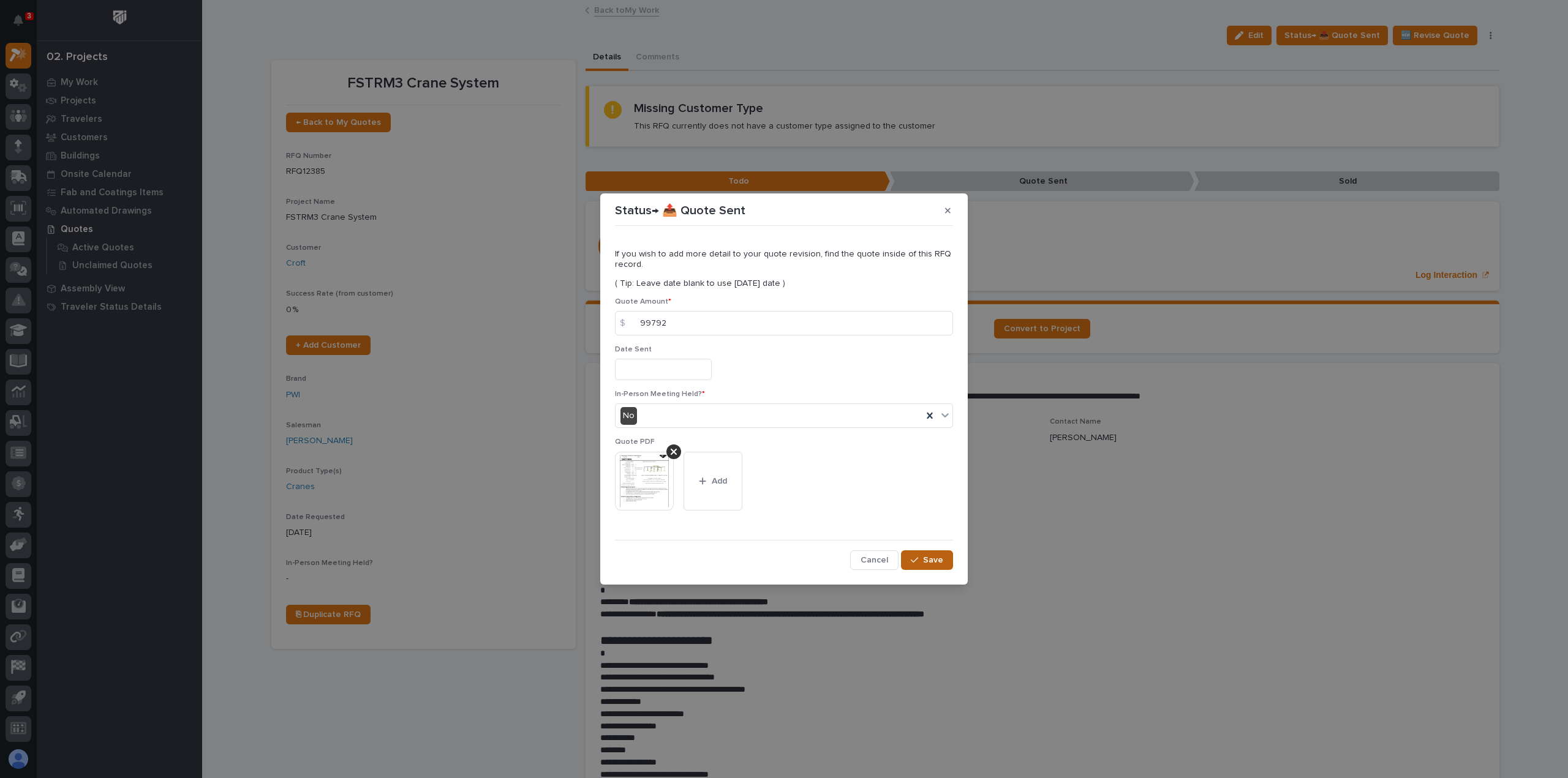
click at [935, 551] on button "Save" at bounding box center [927, 560] width 52 height 20
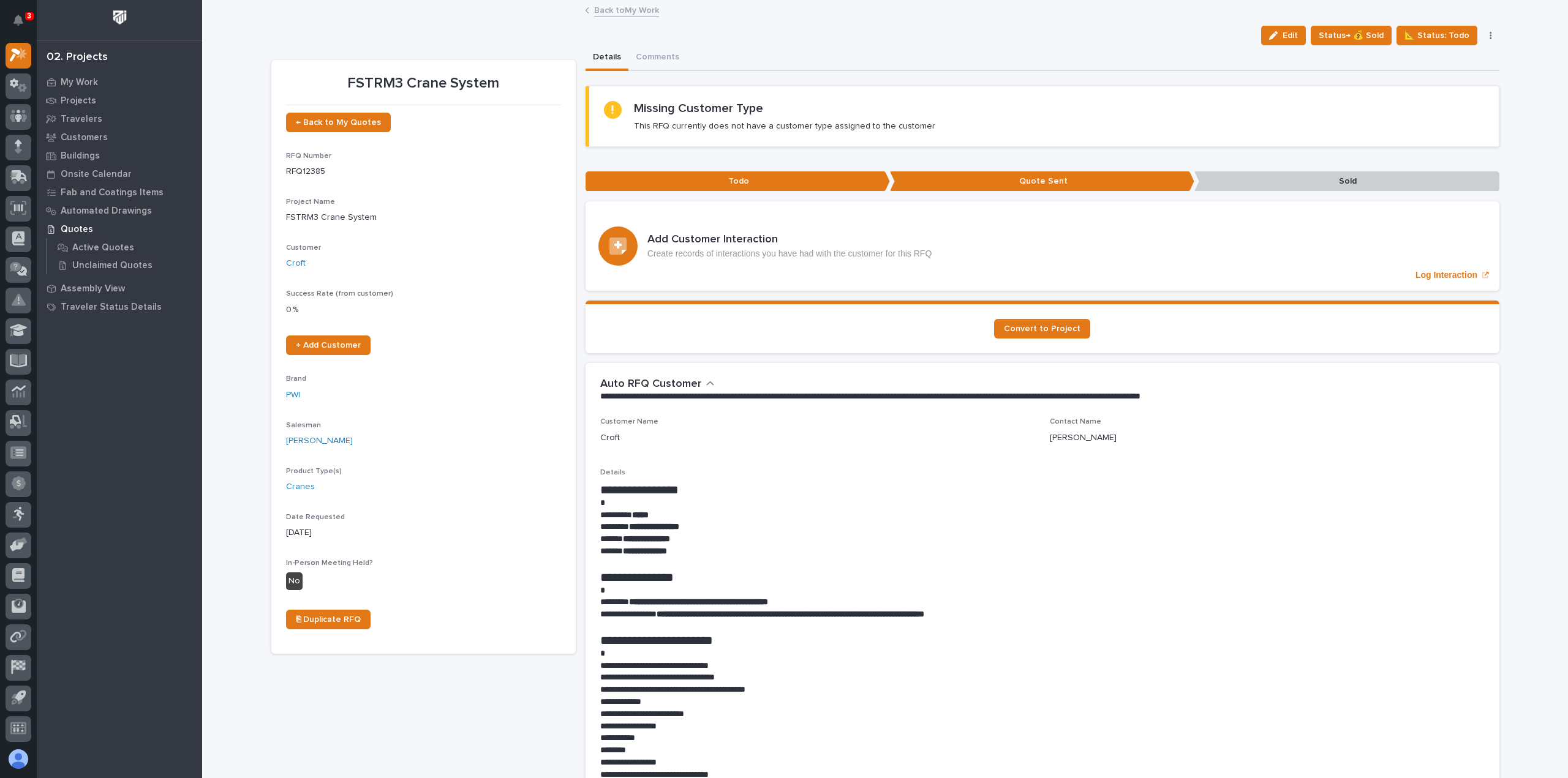
click at [633, 14] on link "Back to My Work" at bounding box center [626, 10] width 65 height 14
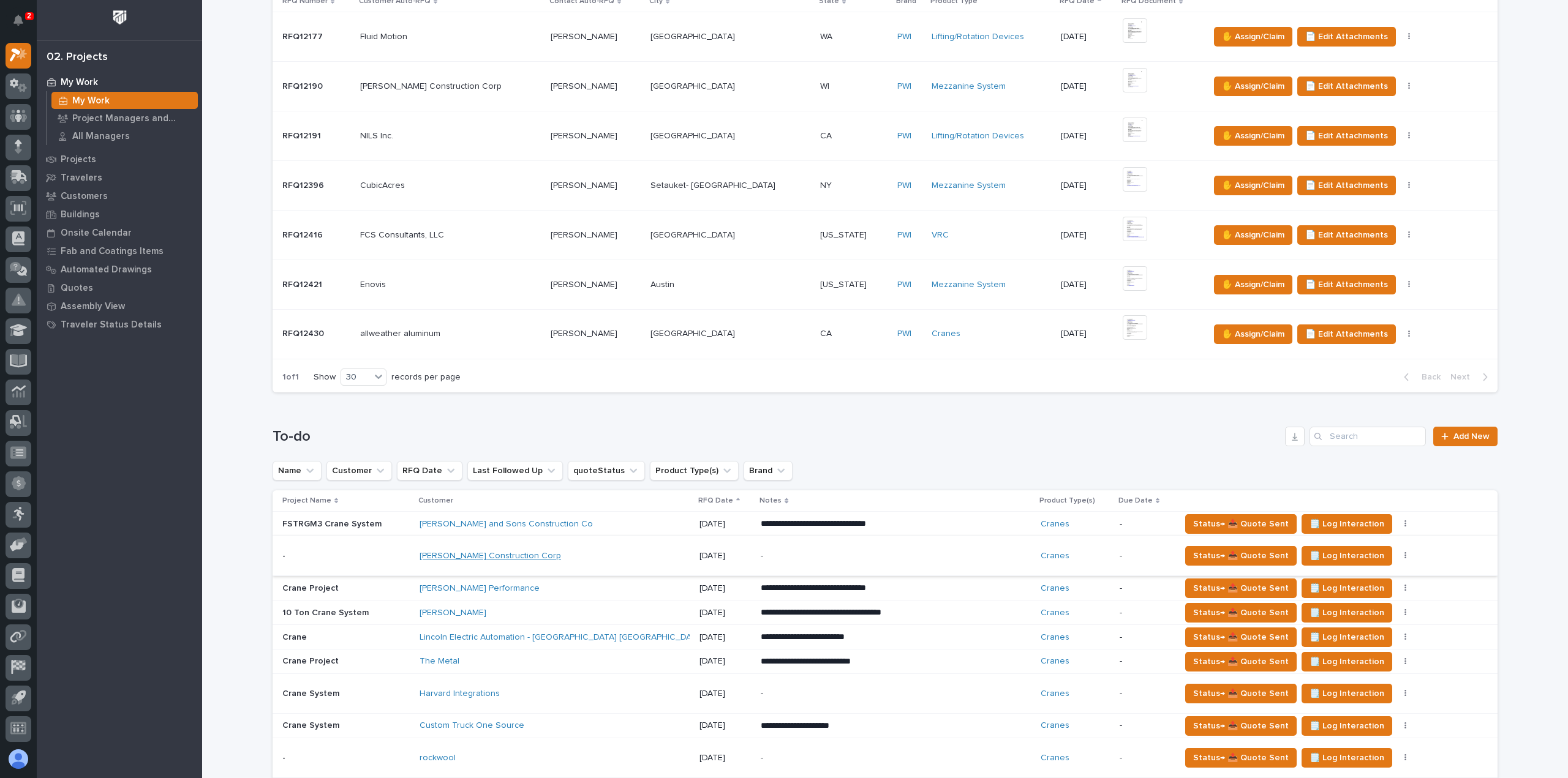
scroll to position [673, 0]
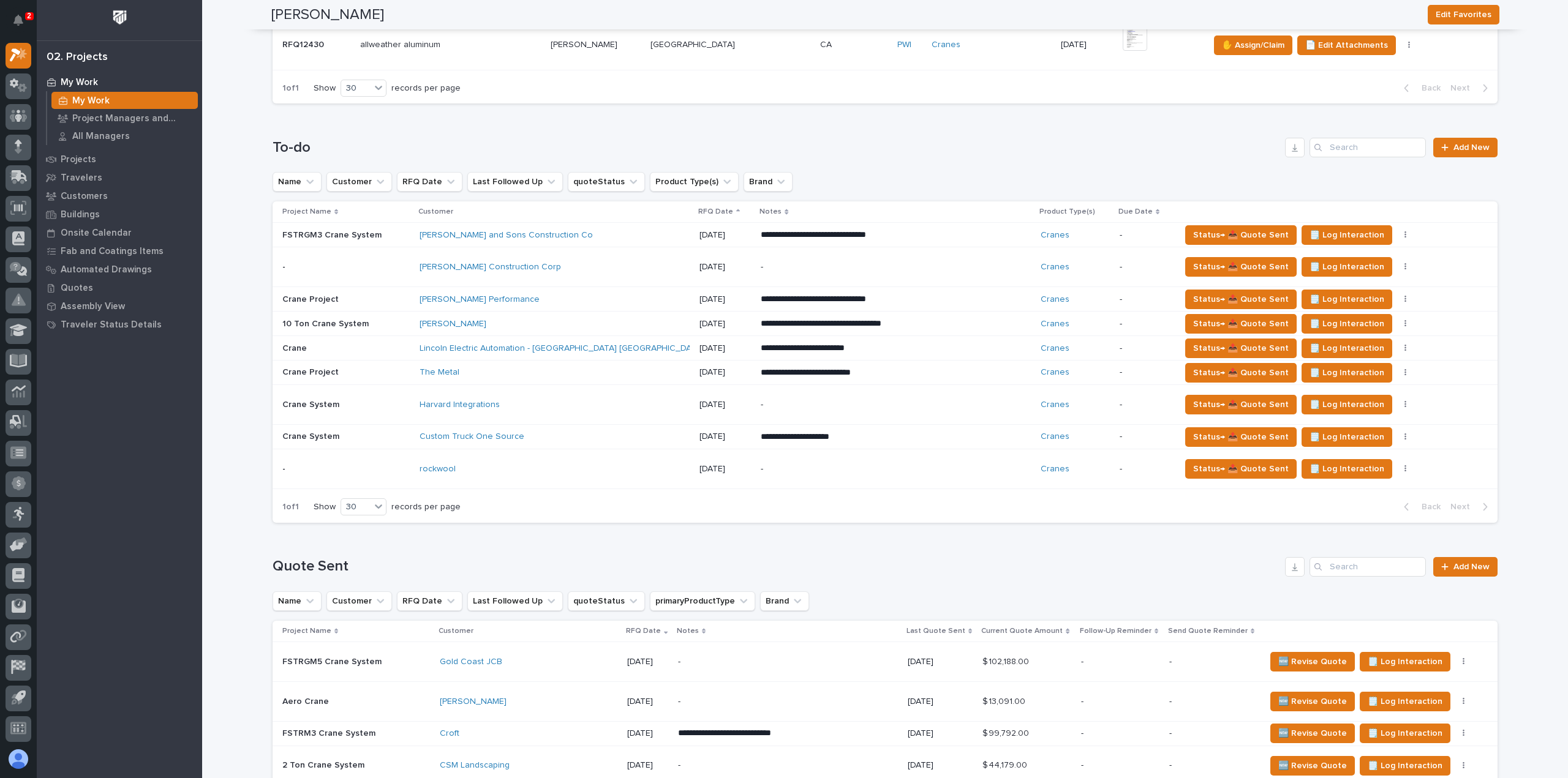
click at [622, 238] on div "[PERSON_NAME] and Sons Construction Co" at bounding box center [526, 235] width 214 height 10
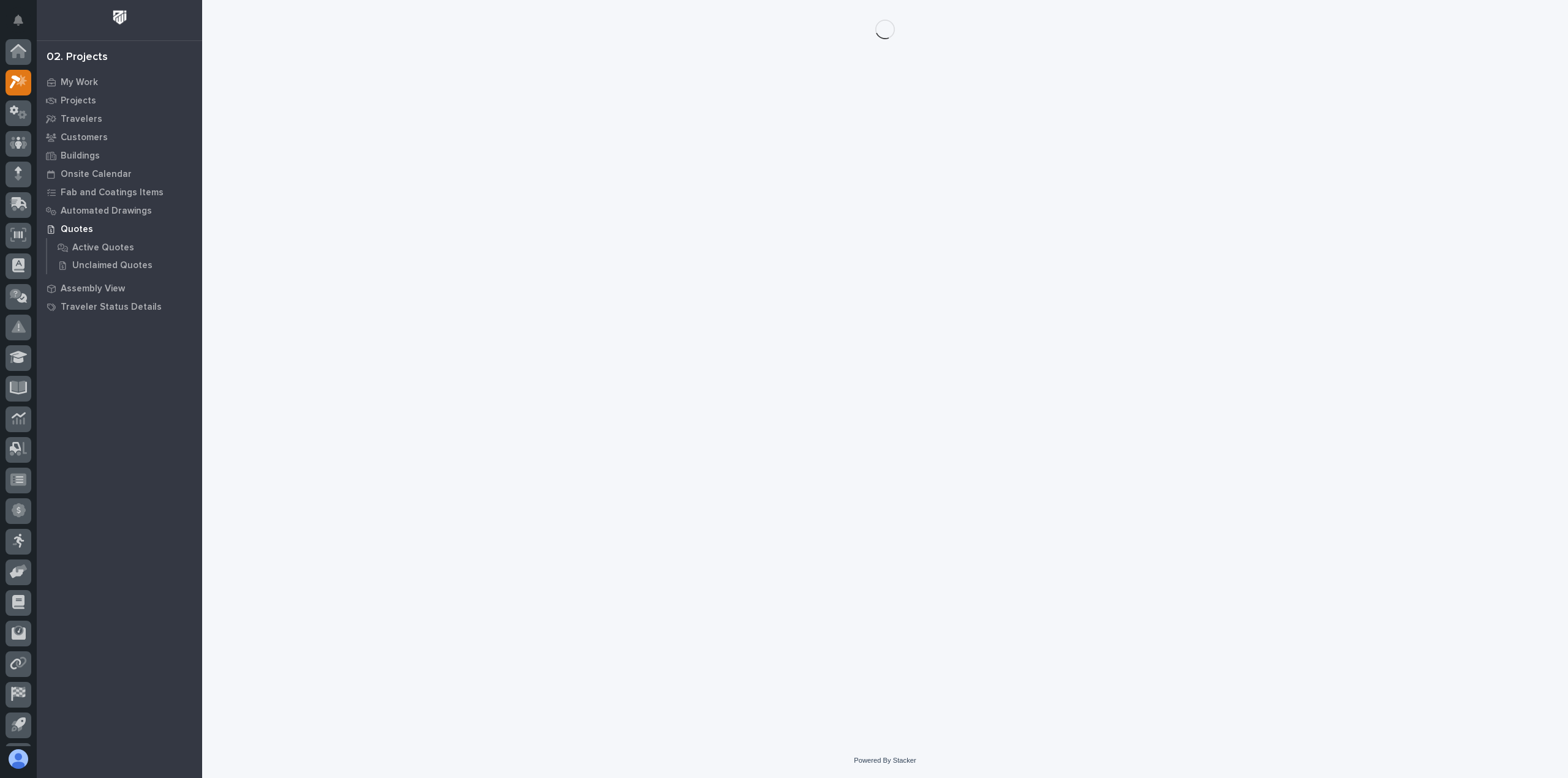
scroll to position [27, 0]
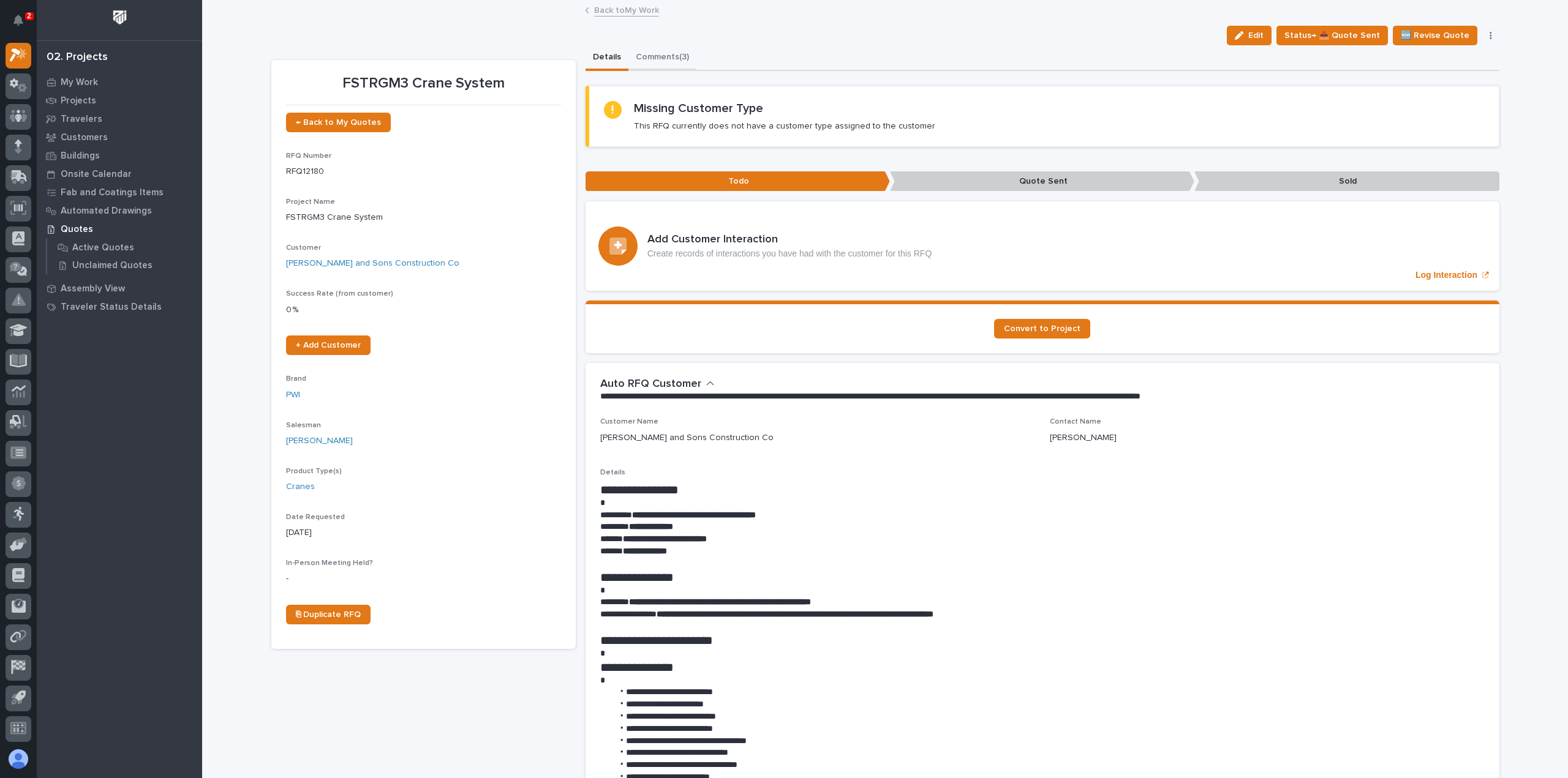
click at [645, 59] on button "Comments (3)" at bounding box center [663, 58] width 68 height 25
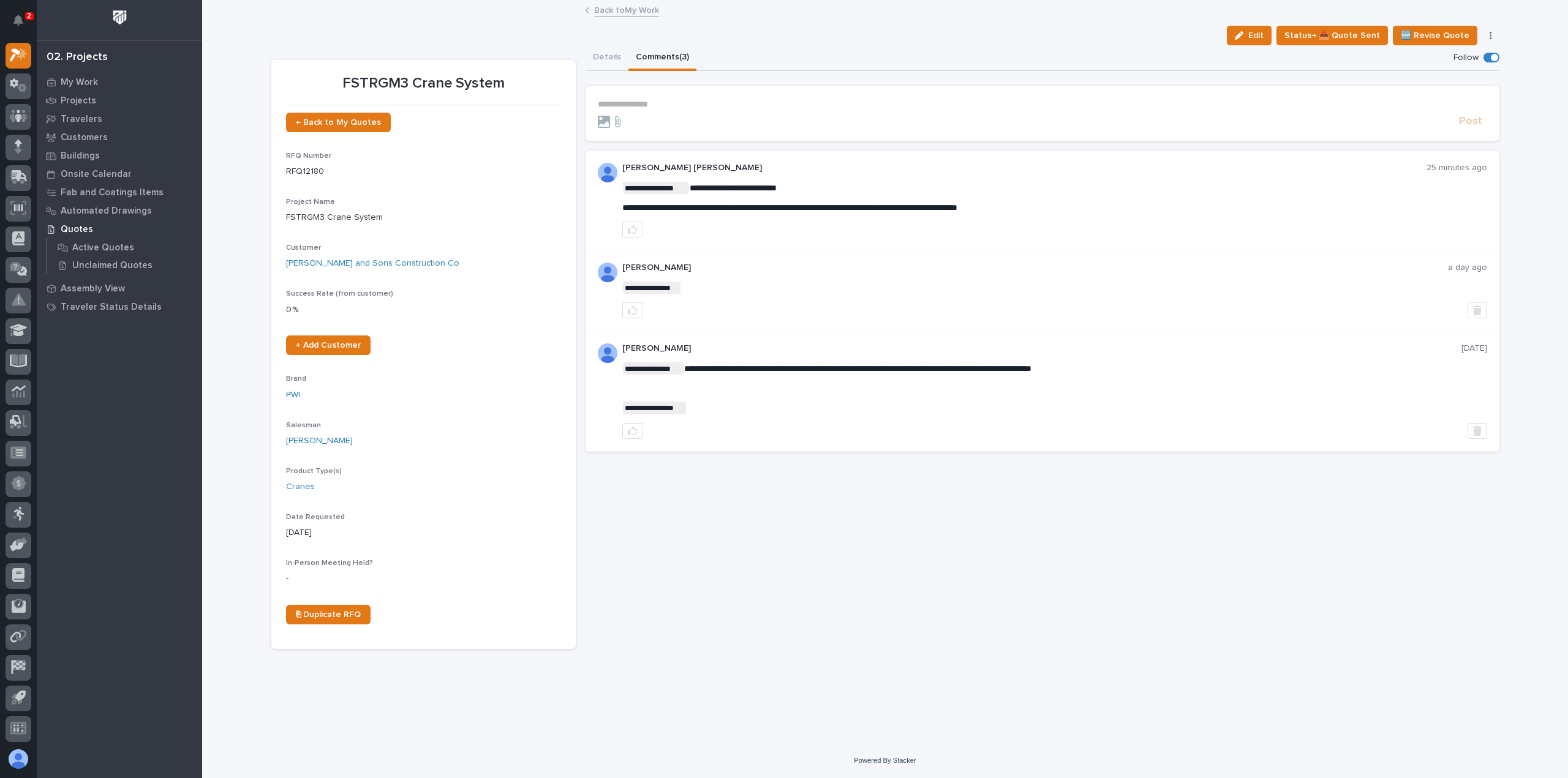
click at [602, 11] on link "Back to My Work" at bounding box center [626, 10] width 65 height 14
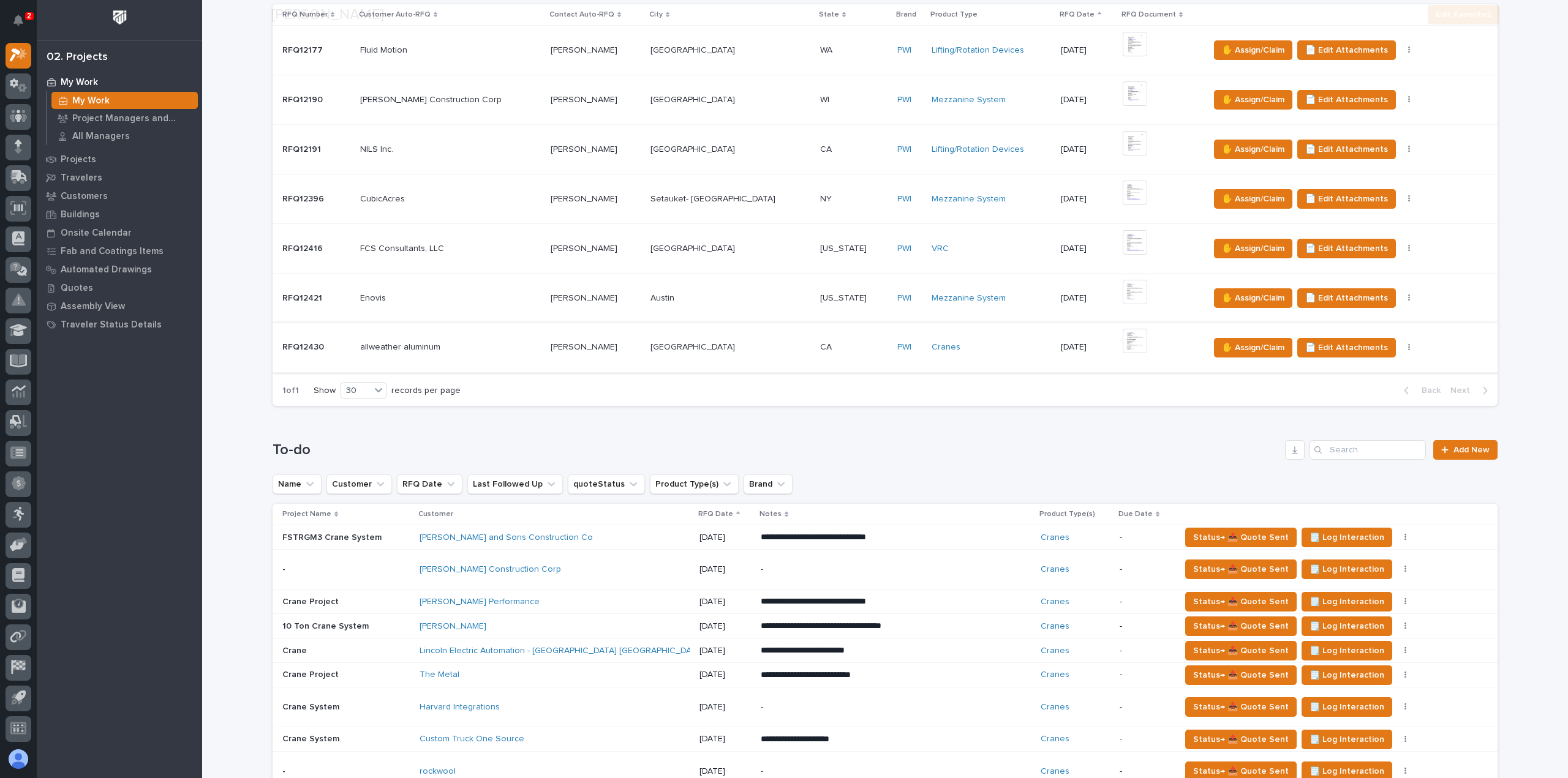
scroll to position [429, 0]
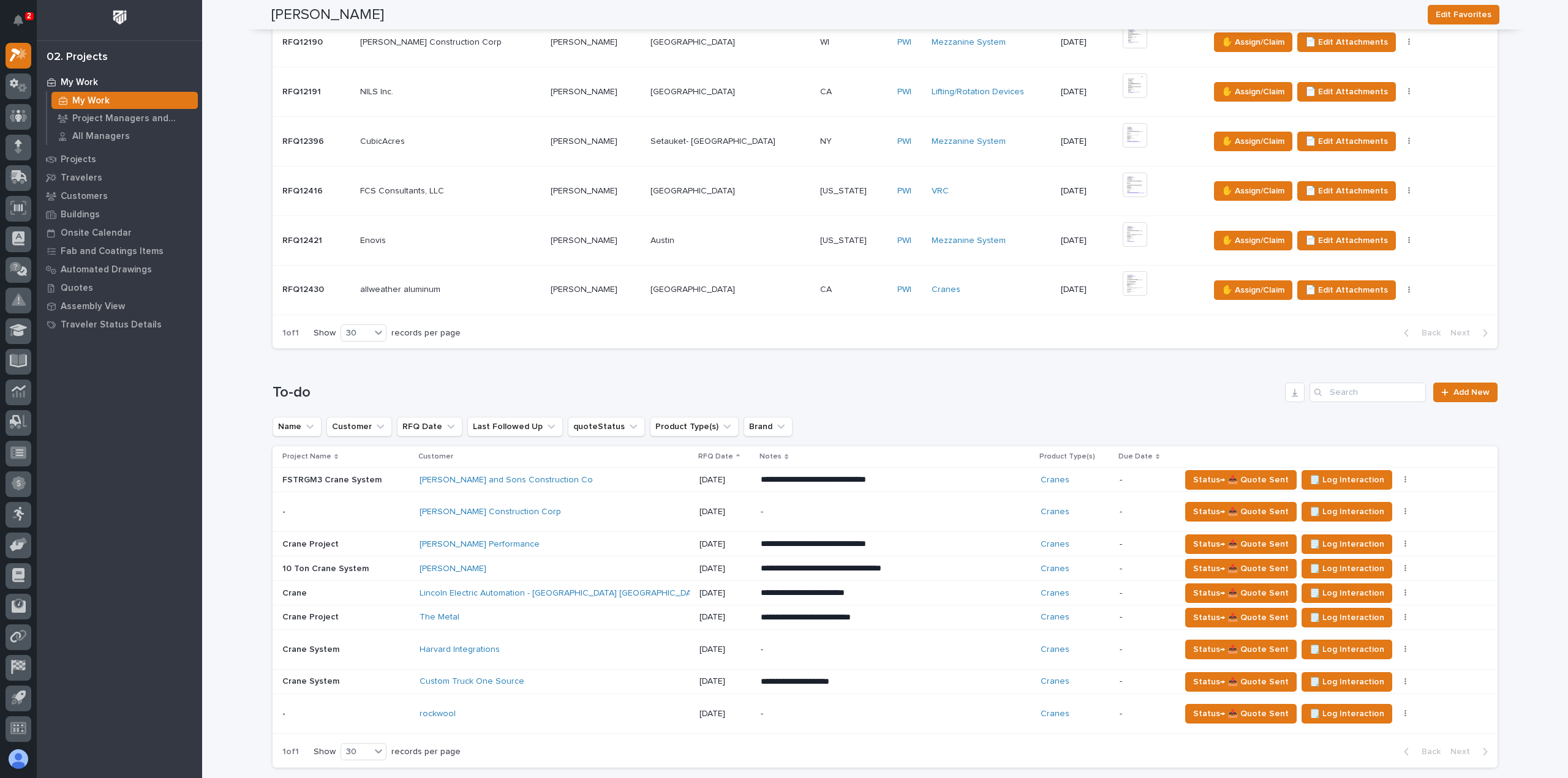
click at [628, 487] on div "[PERSON_NAME] and Sons Construction Co" at bounding box center [554, 479] width 270 height 20
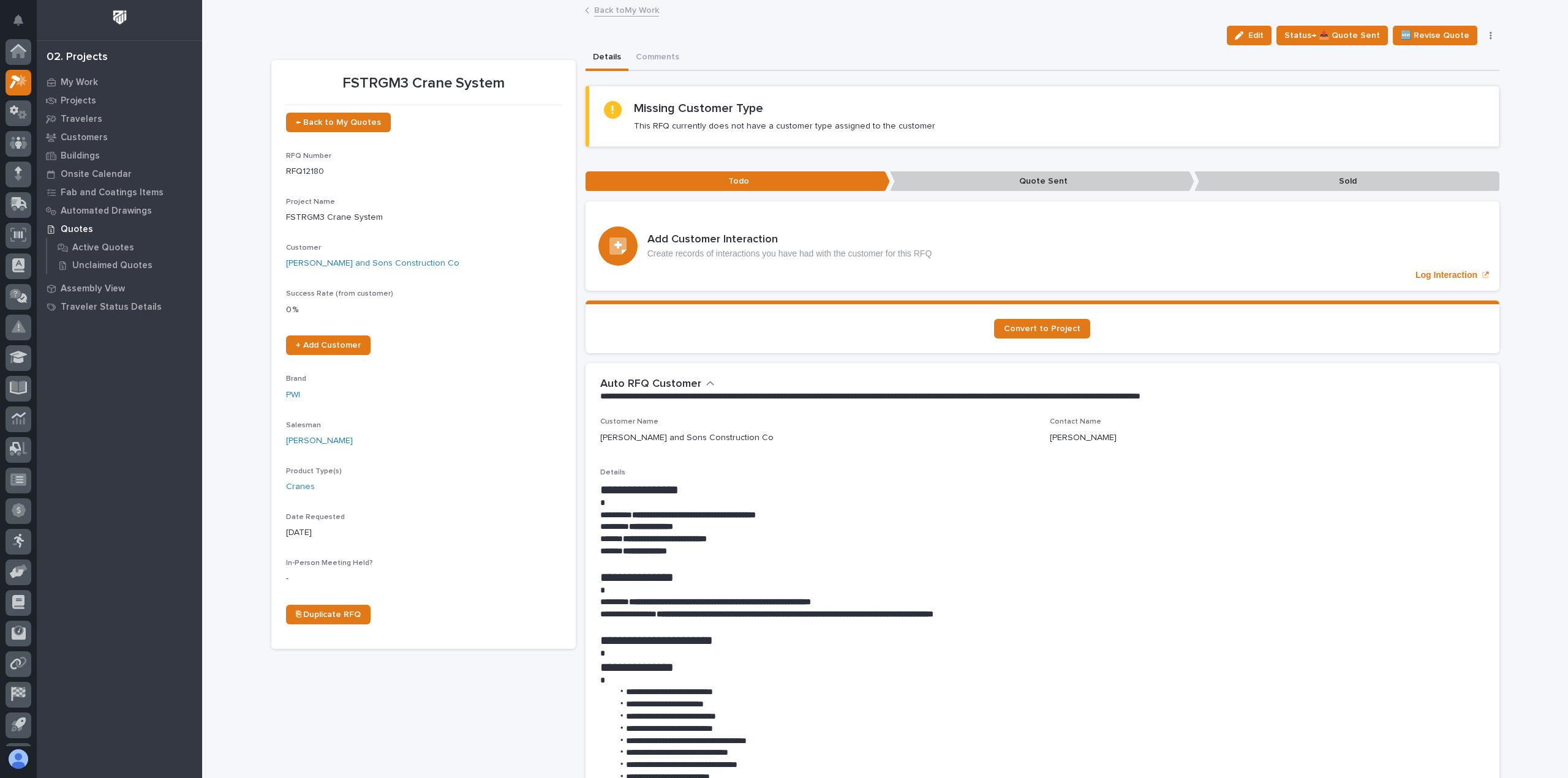
scroll to position [27, 0]
drag, startPoint x: 633, startPoint y: 603, endPoint x: 829, endPoint y: 602, distance: 196.0
click at [811, 602] on strong "**********" at bounding box center [719, 601] width 182 height 9
copy strong "**********"
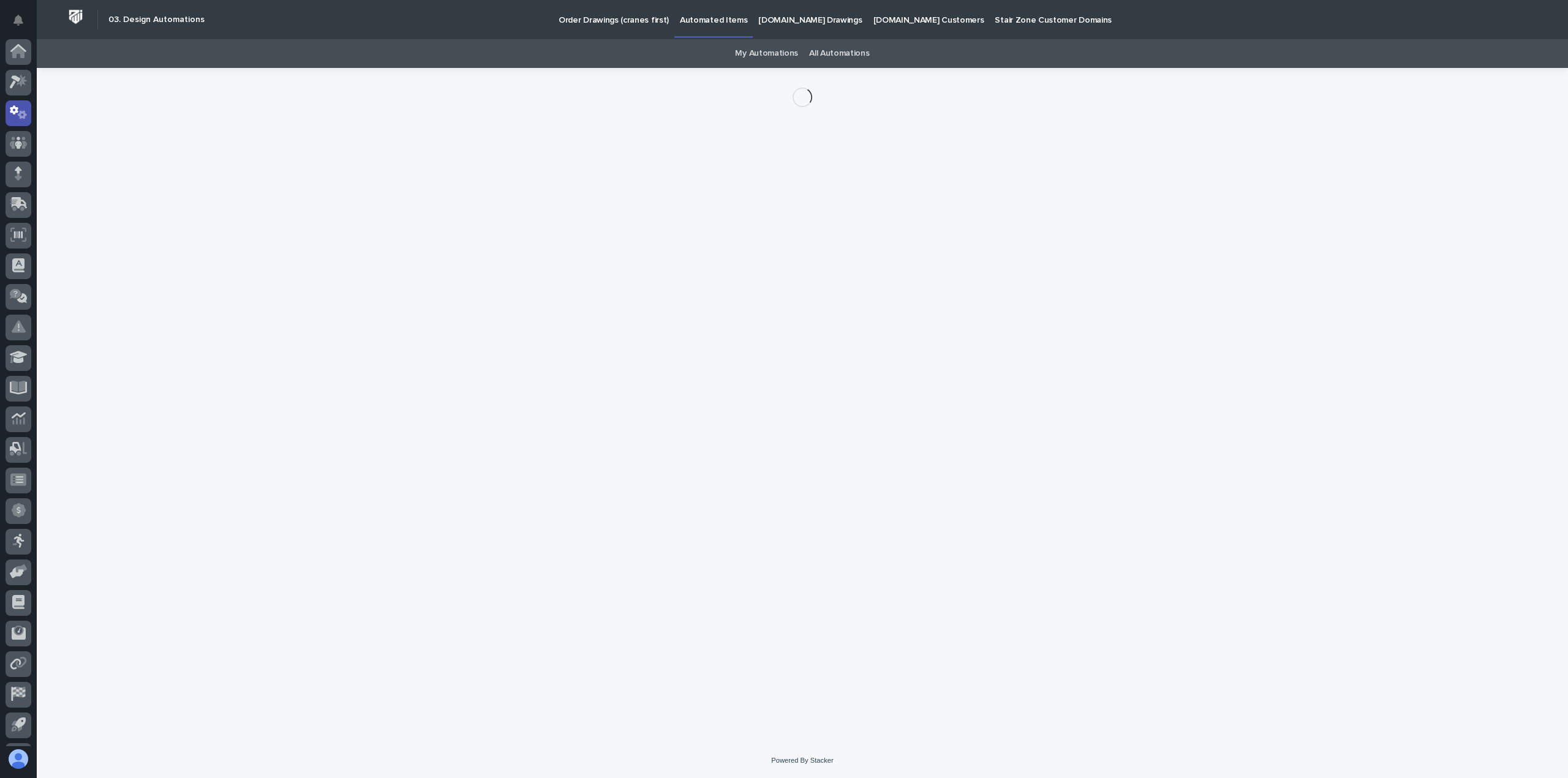
scroll to position [27, 0]
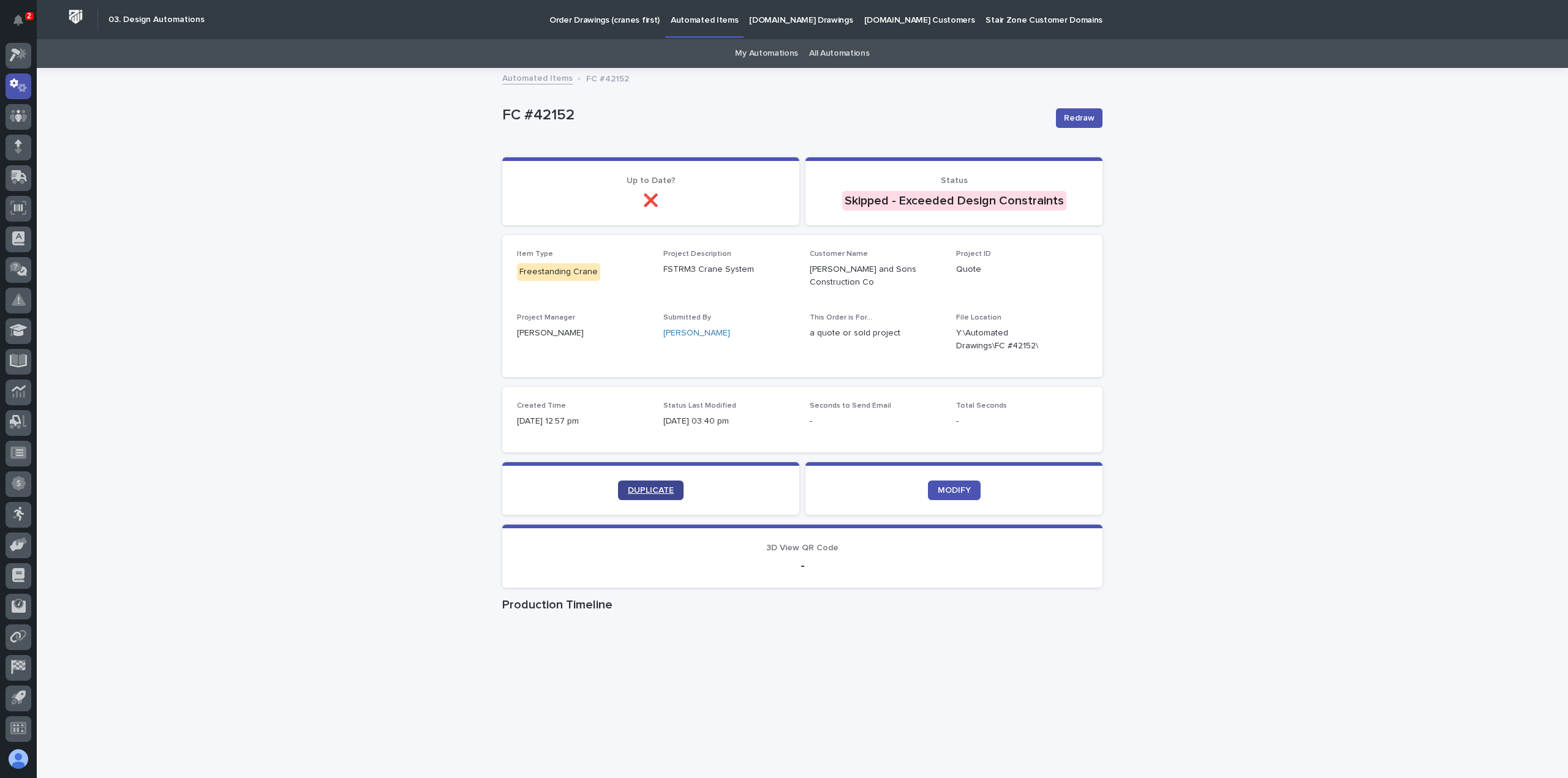
click at [664, 491] on span "DUPLICATE" at bounding box center [651, 490] width 46 height 9
